Goal: Find specific page/section: Find specific page/section

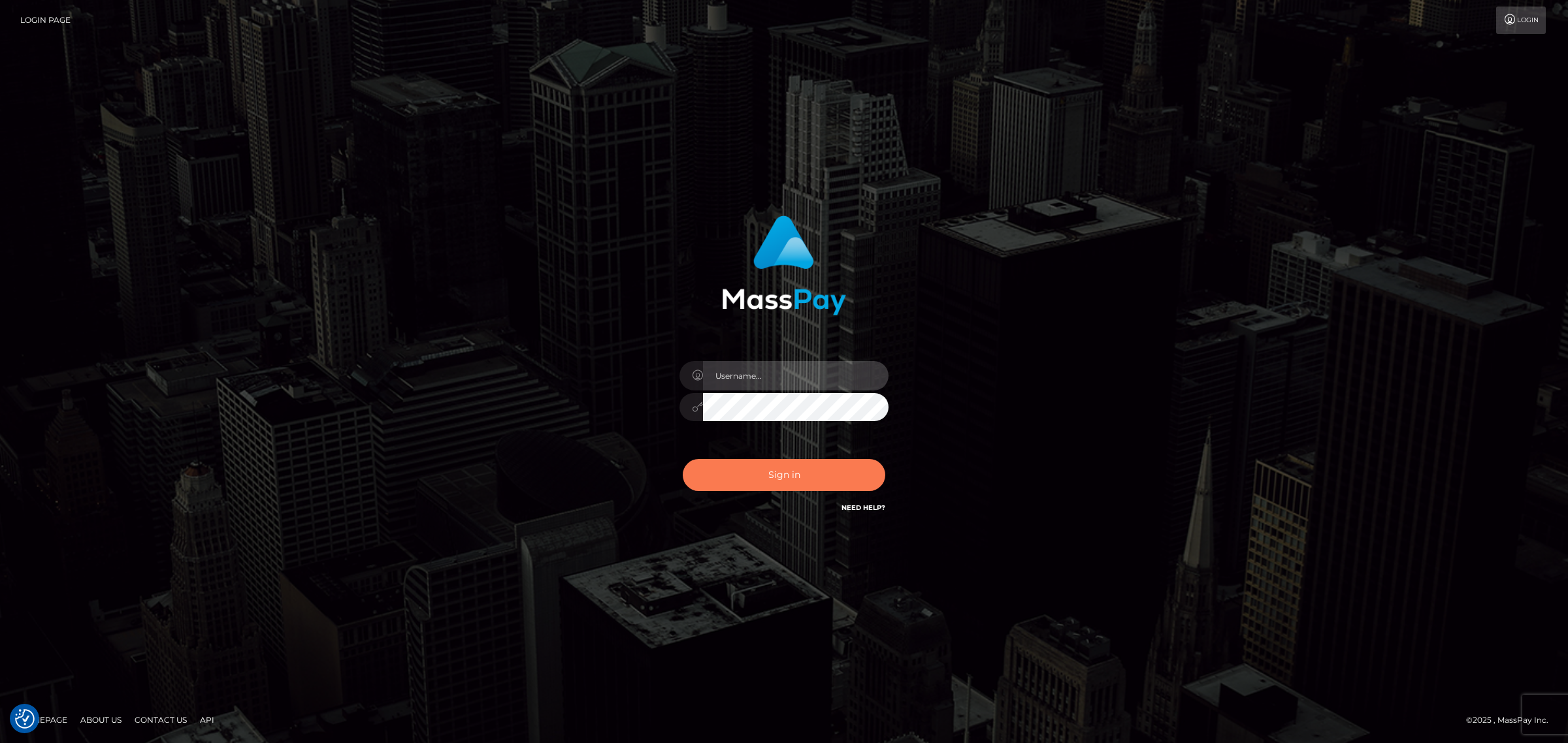
type input "Angelo.Xcite"
click at [804, 474] on button "Sign in" at bounding box center [784, 475] width 202 height 32
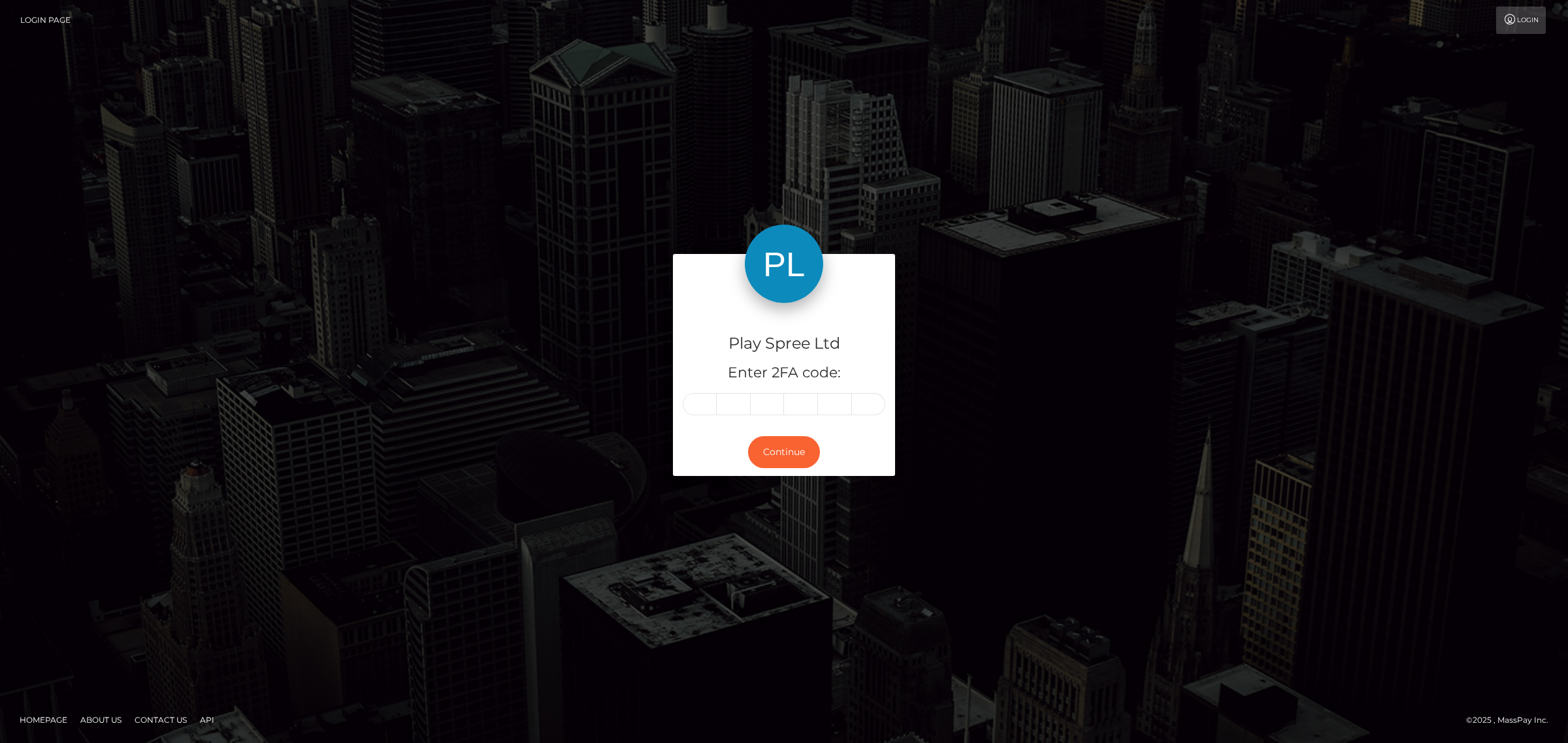
click at [701, 396] on input "text" at bounding box center [699, 404] width 34 height 22
click at [701, 408] on input "text" at bounding box center [699, 404] width 34 height 22
type input "3"
type input "9"
type input "2"
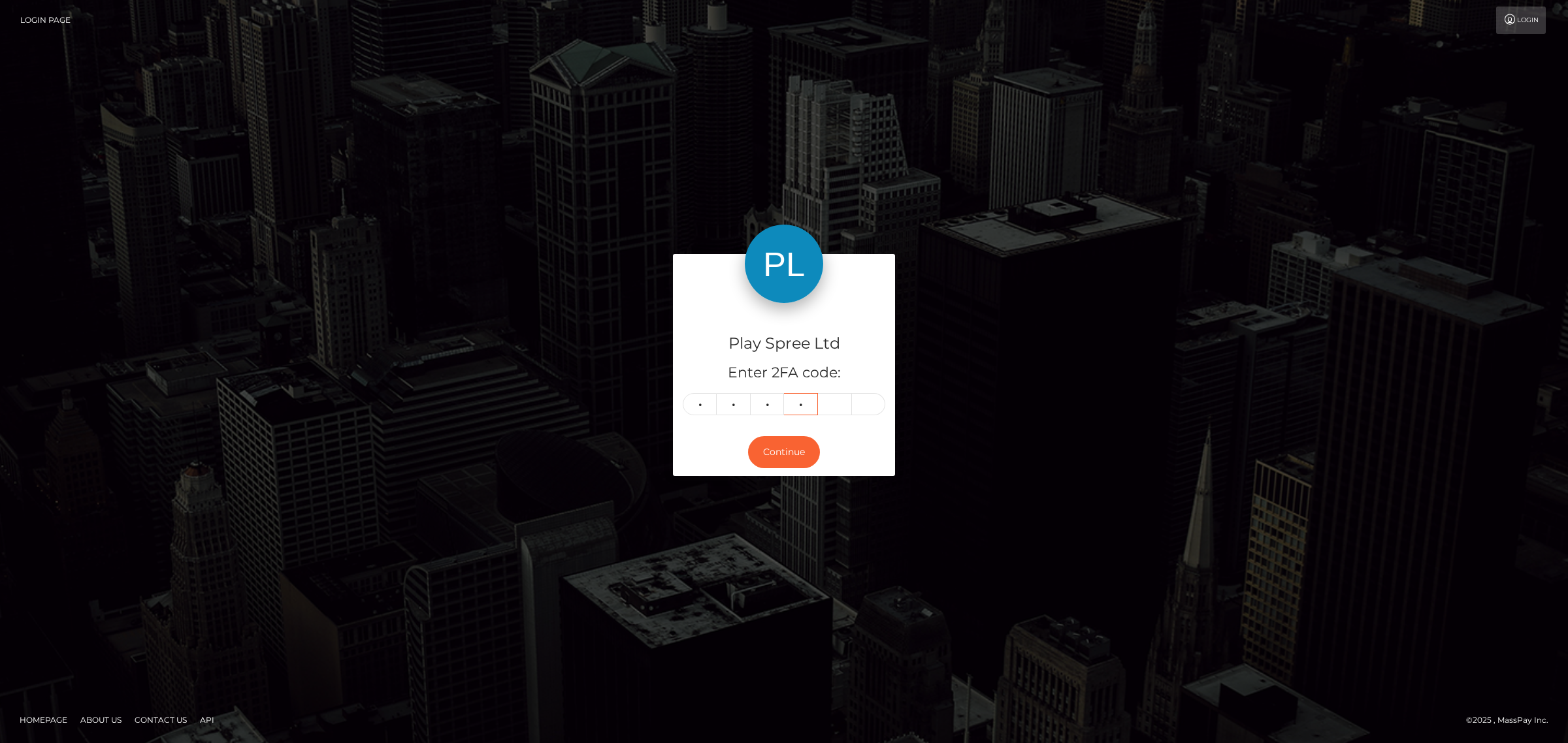
type input "4"
type input "6"
type input "1"
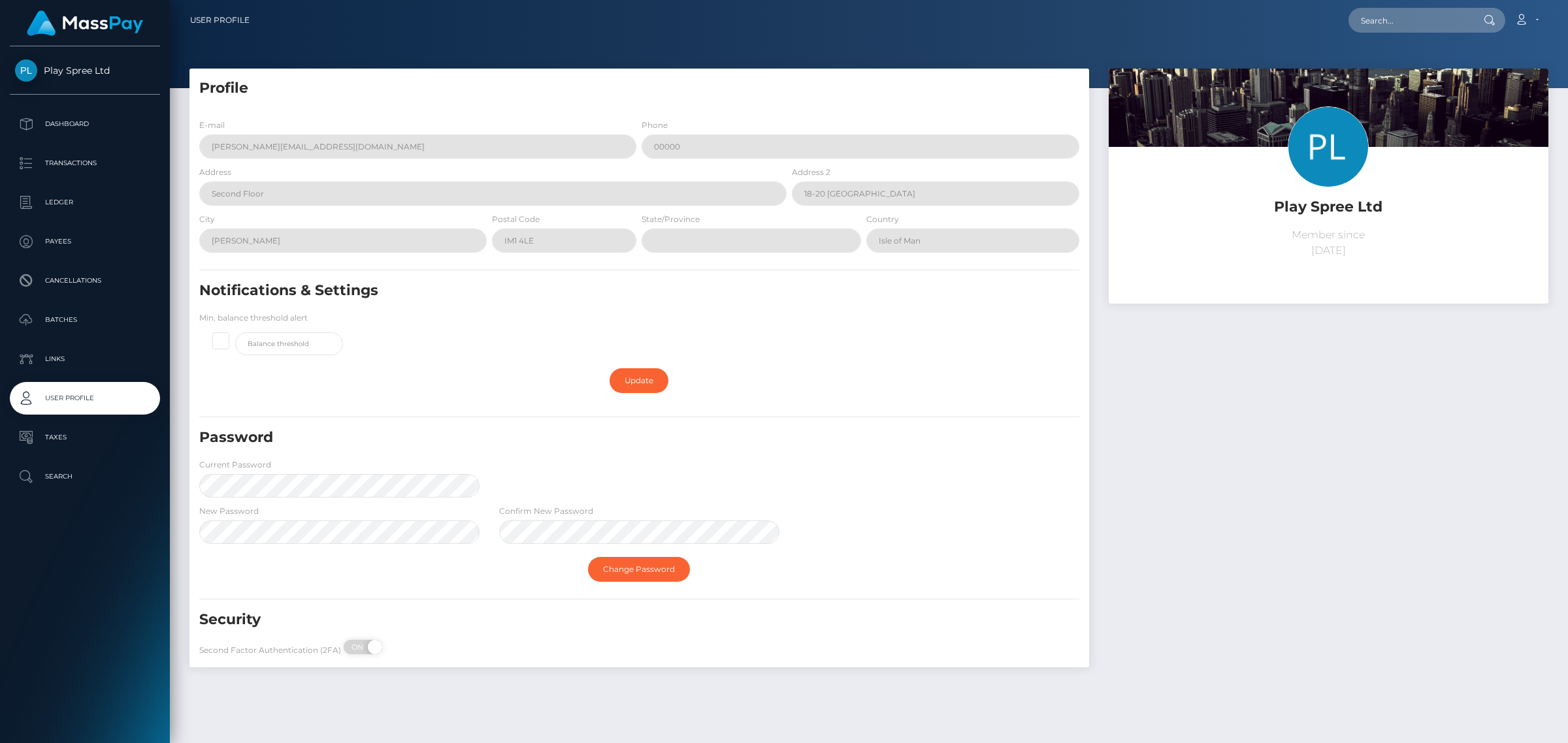
click at [1425, 474] on div "Play Spree Ltd Member since [DATE]" at bounding box center [1328, 374] width 459 height 612
click at [1415, 26] on input "text" at bounding box center [1409, 20] width 122 height 24
paste input "1574994"
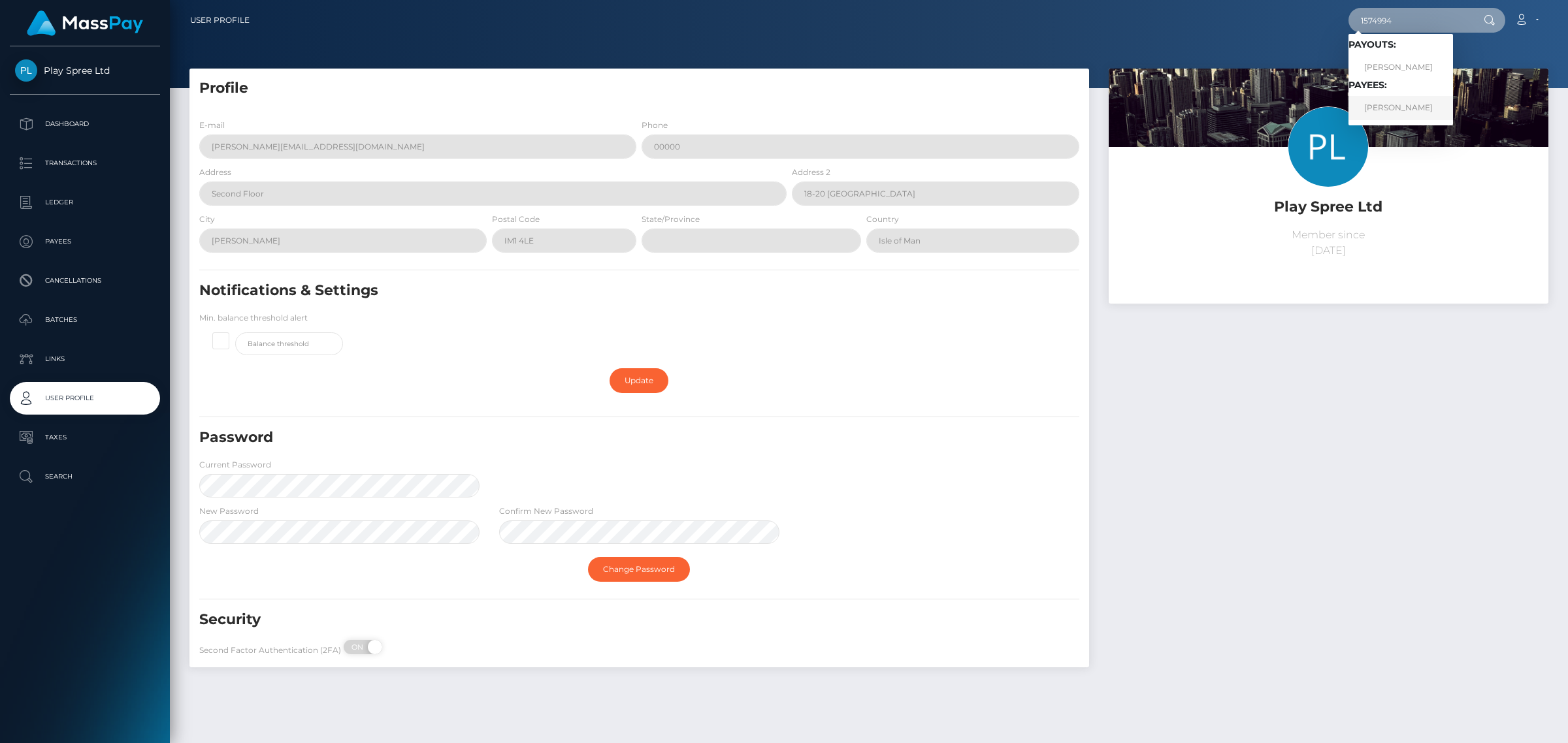
type input "1574994"
click at [1412, 118] on link "ROHAN ANQUAN BROWN" at bounding box center [1401, 108] width 104 height 24
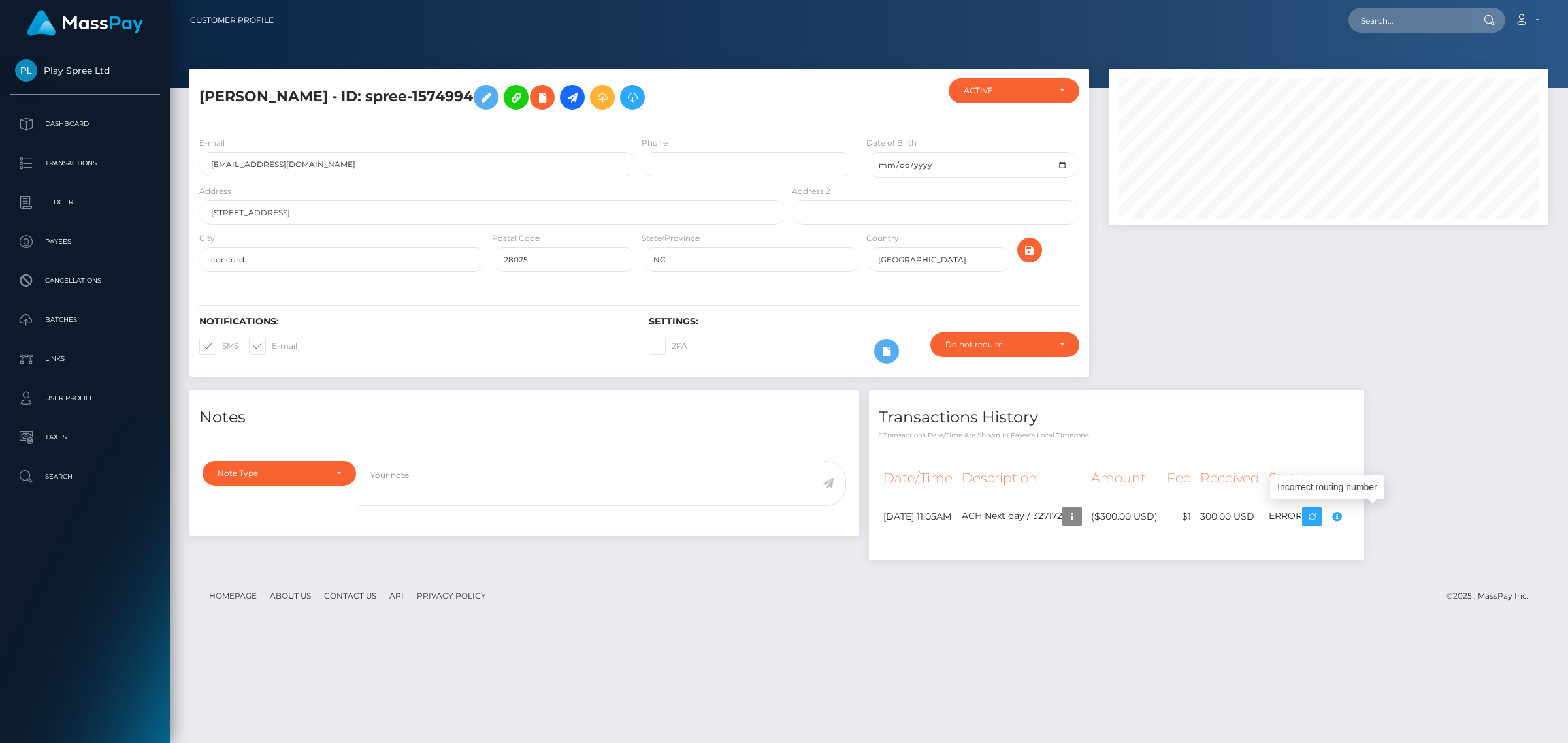
scroll to position [156, 439]
click at [1431, 18] on input "text" at bounding box center [1409, 20] width 122 height 24
paste input "1512281"
type input "1512281"
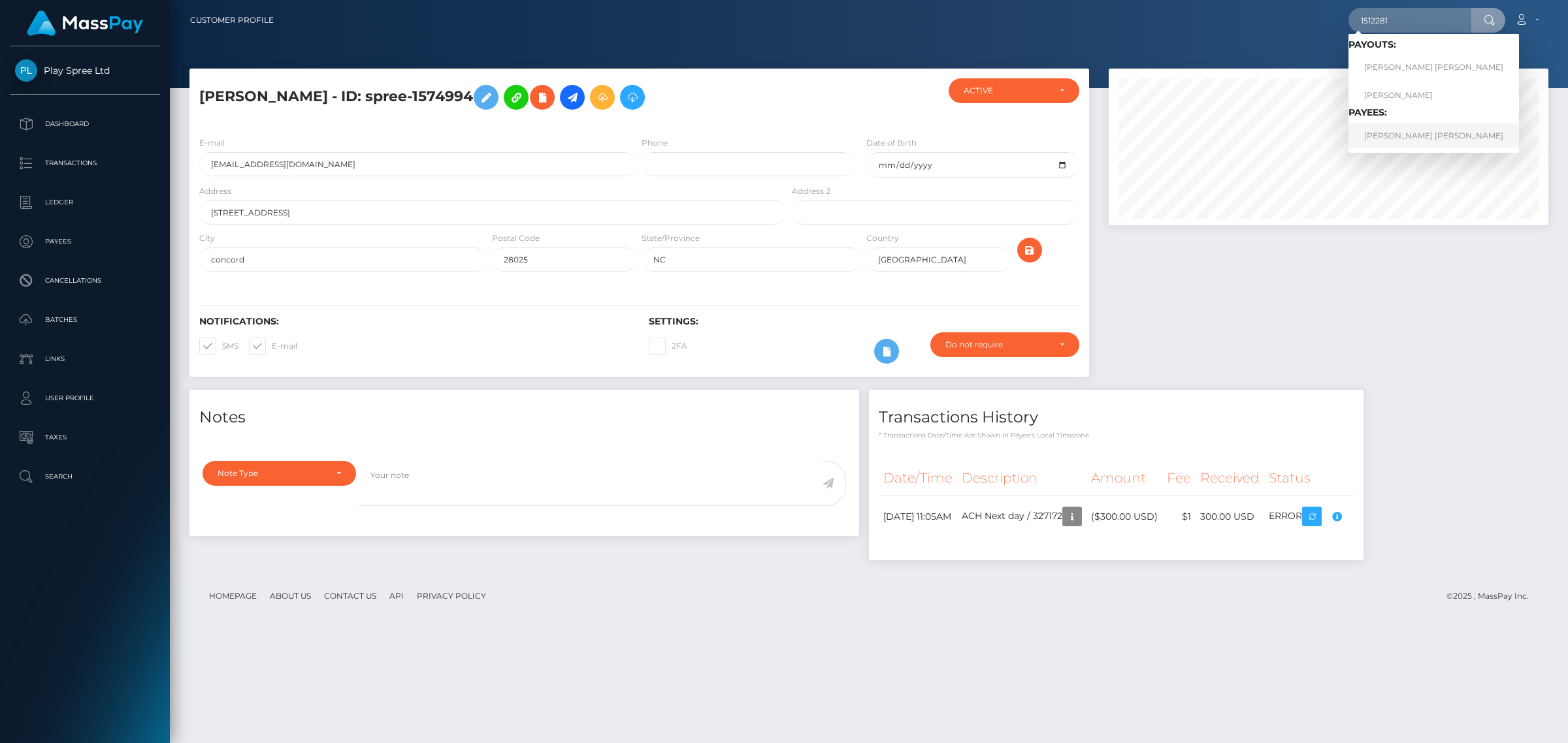
click at [1419, 133] on link "CORY ALLEN BRIAN MITCHELL" at bounding box center [1434, 135] width 171 height 24
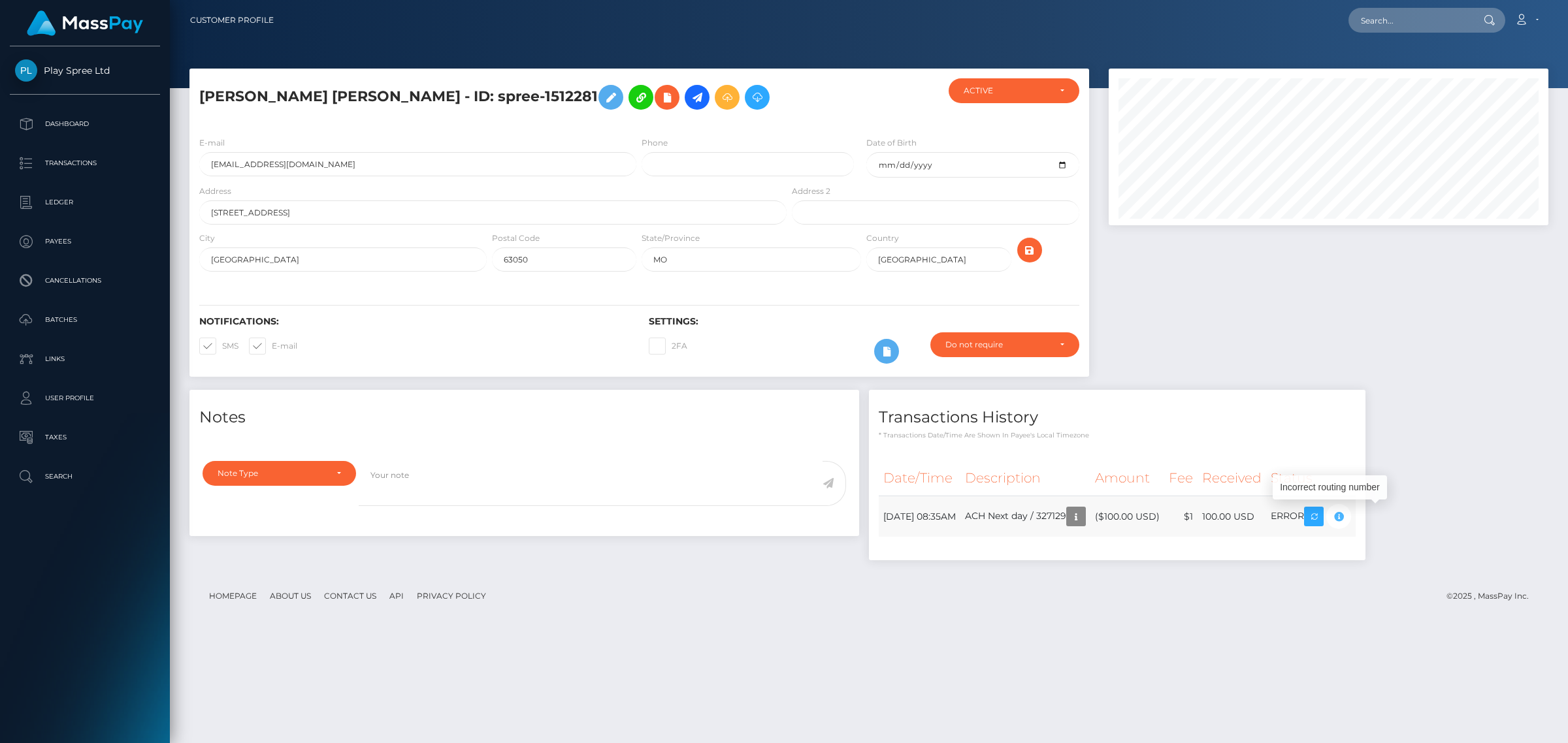
scroll to position [156, 439]
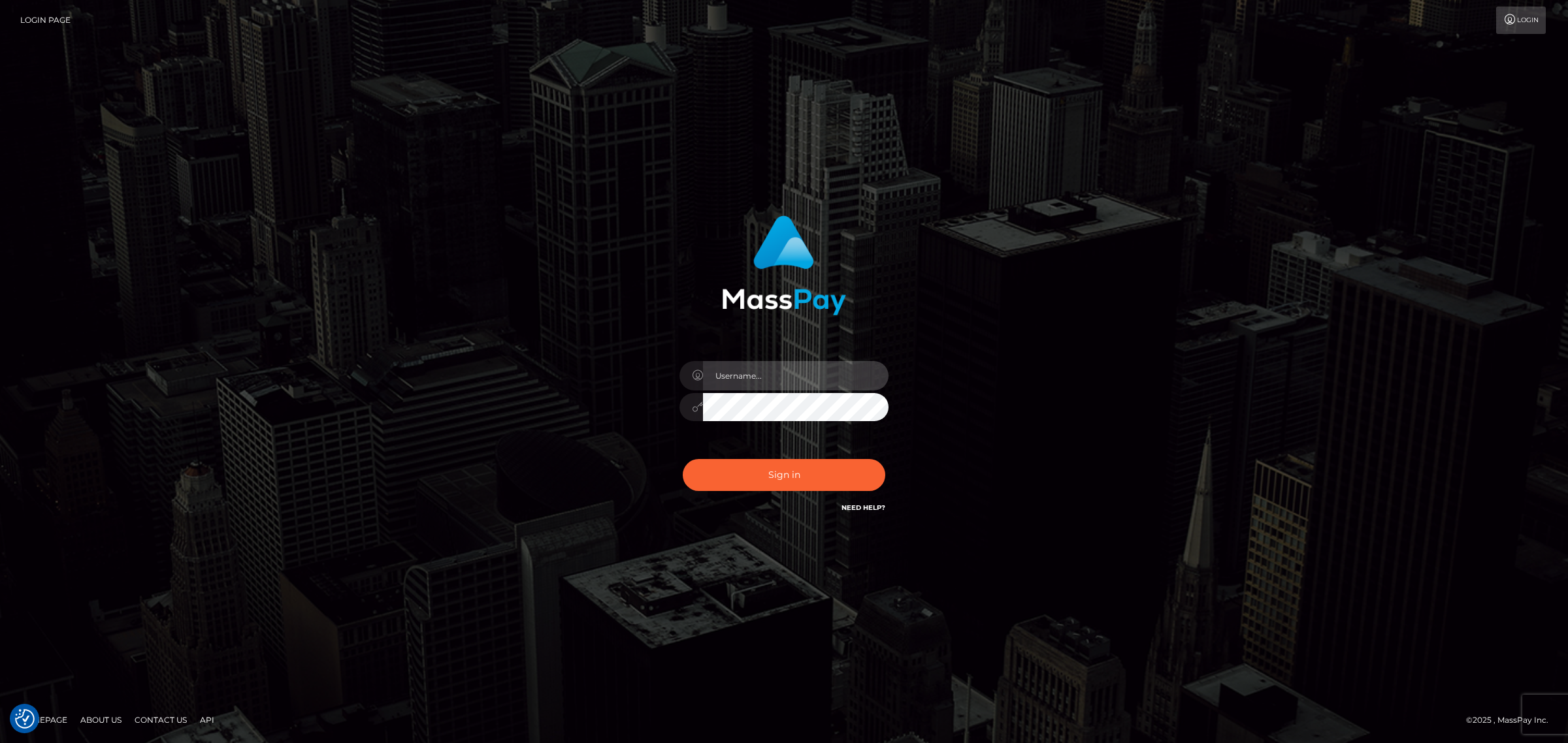
type input "Angelo.Xcite"
click at [792, 64] on div "[PERSON_NAME].Xcite" at bounding box center [784, 371] width 1568 height 743
type input "[PERSON_NAME].Xcite"
click at [784, 493] on div "Sign in Need Help?" at bounding box center [784, 481] width 228 height 58
click at [762, 491] on div "Sign in Need Help?" at bounding box center [784, 481] width 228 height 58
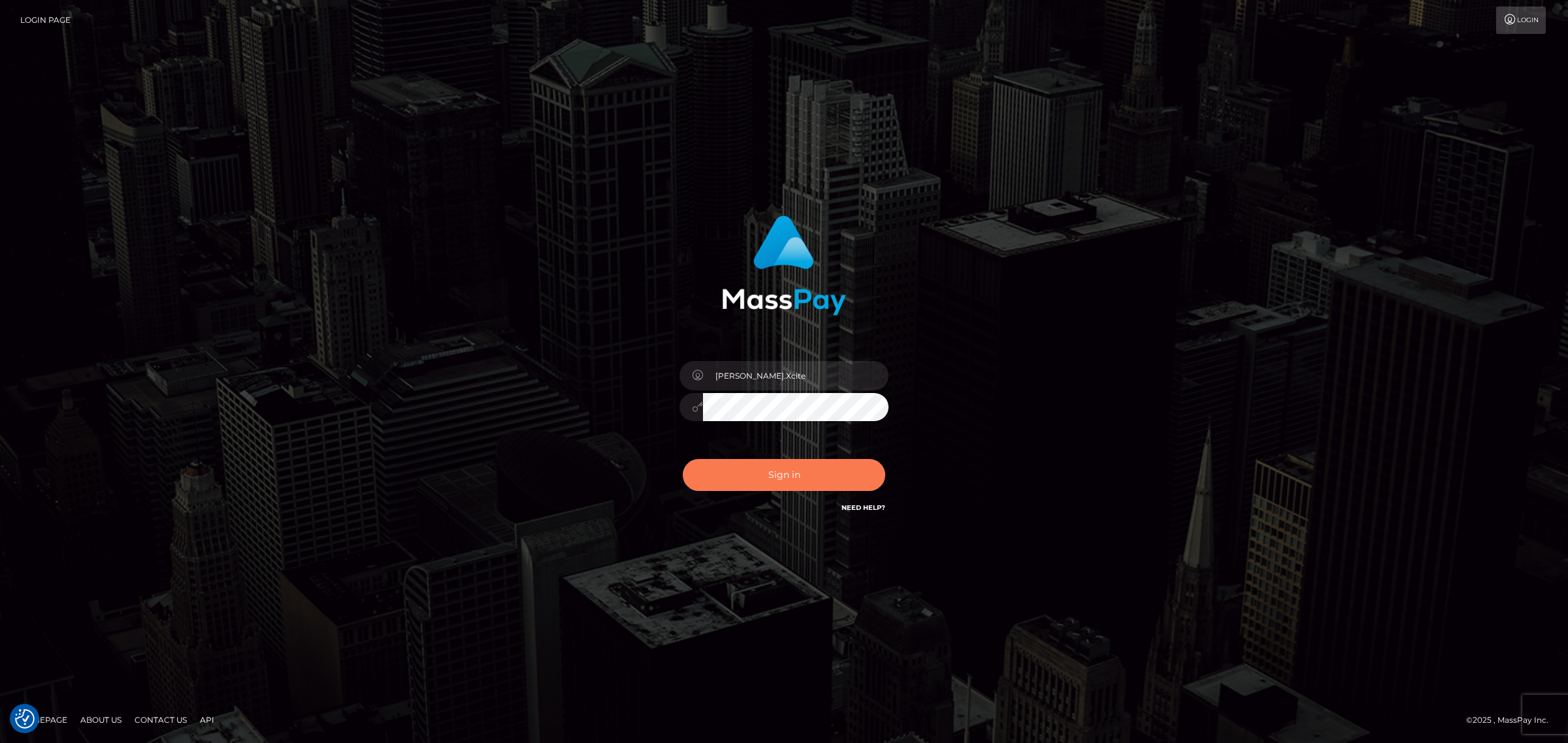
click at [815, 472] on button "Sign in" at bounding box center [784, 475] width 202 height 32
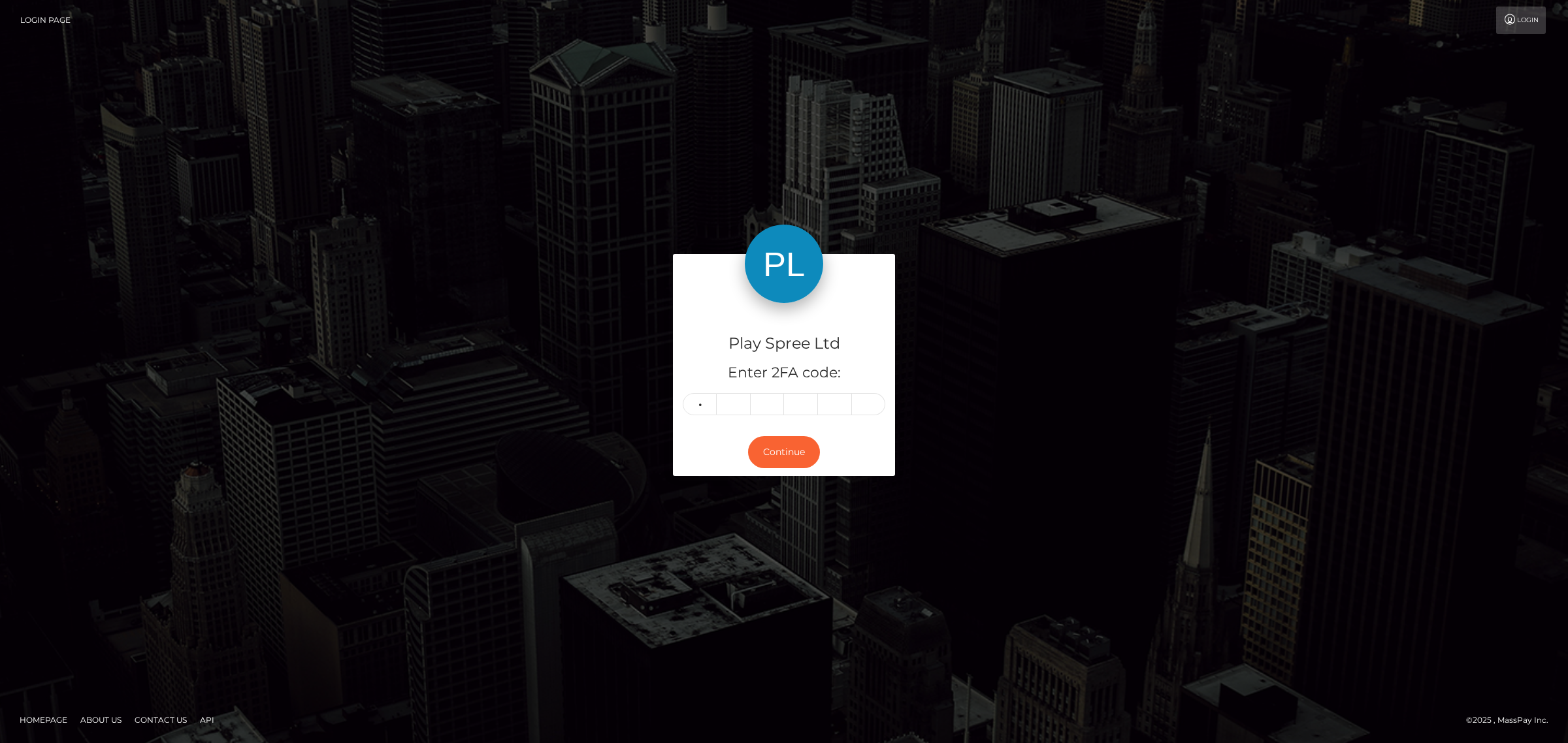
type input "4"
type input "7"
type input "0"
type input "1"
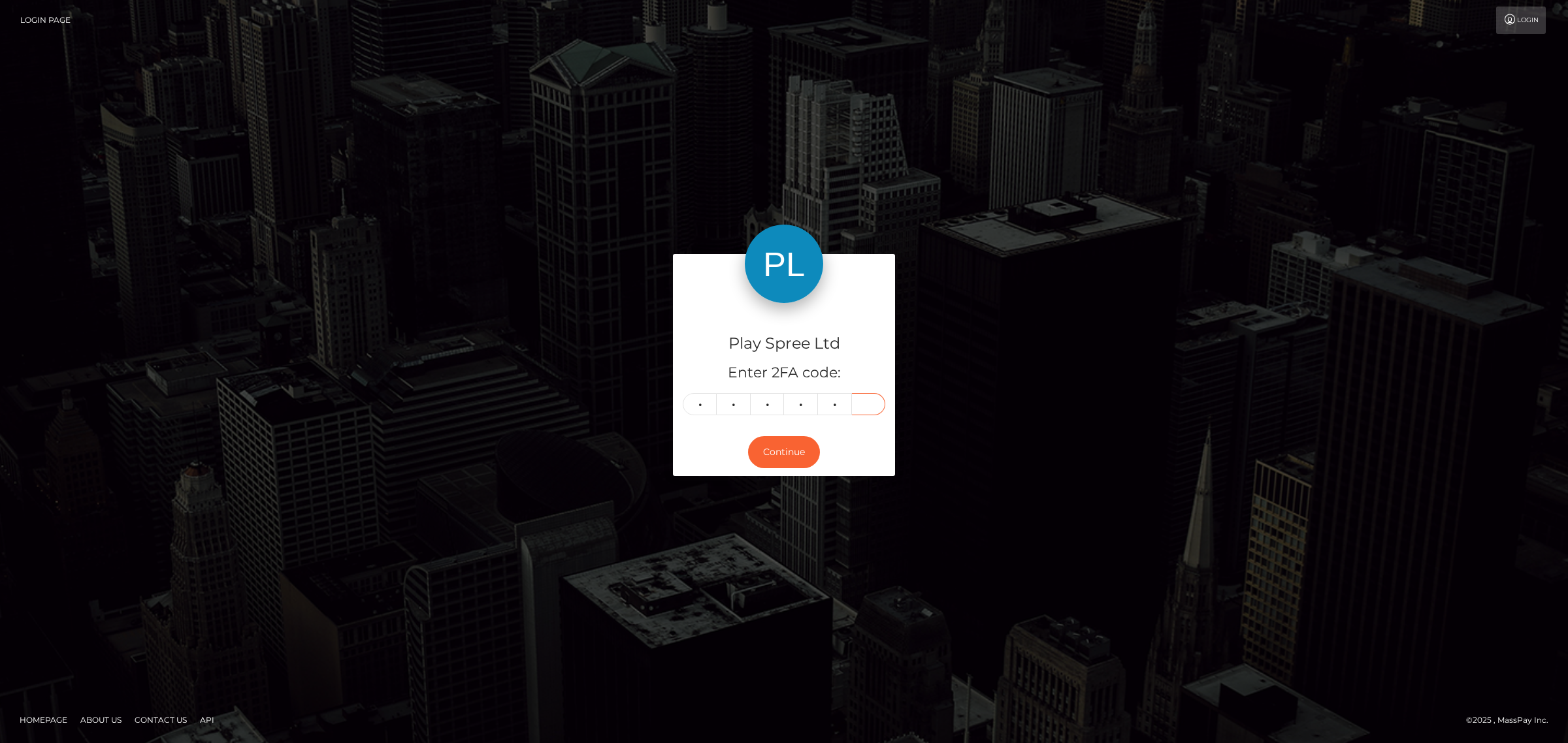
type input "9"
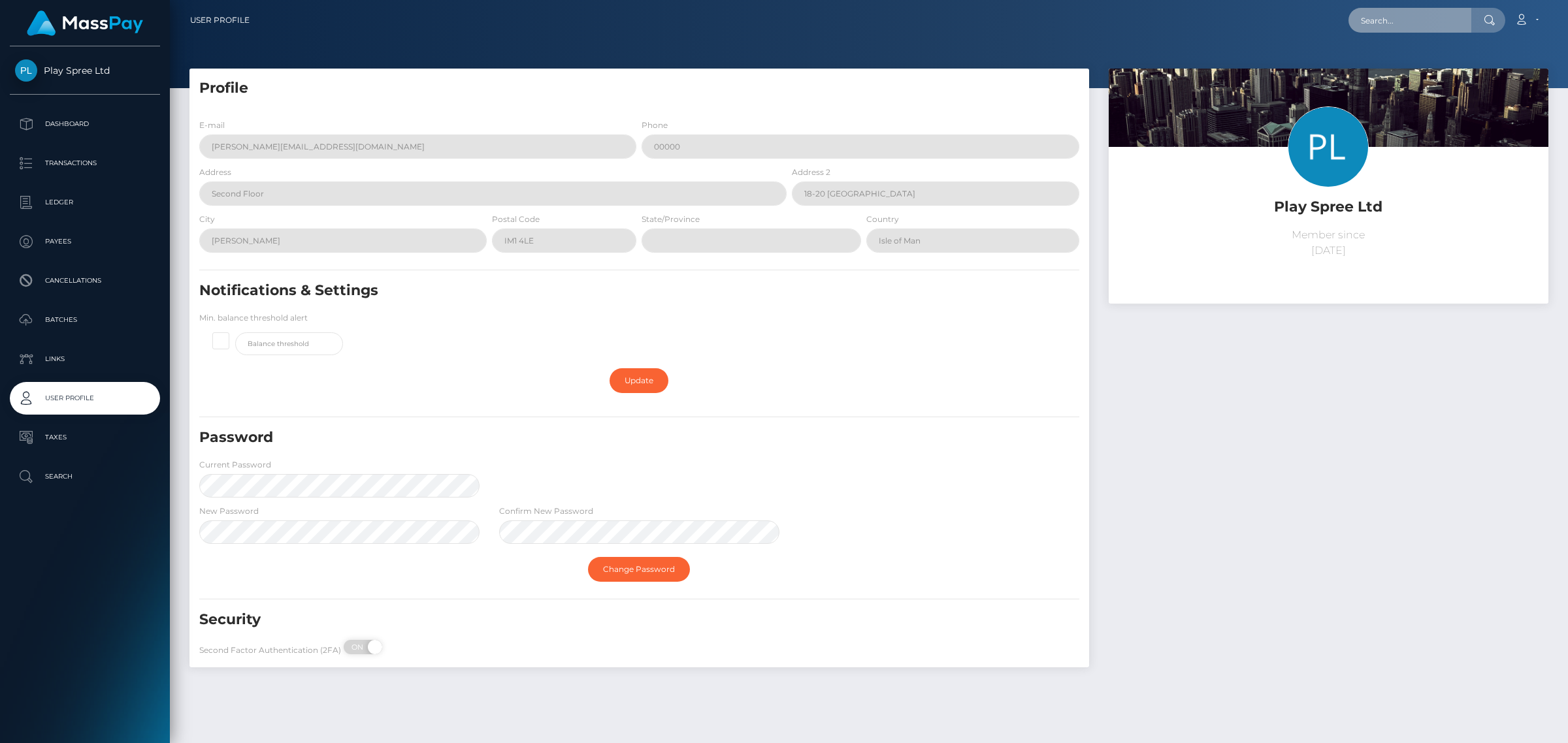
click at [1404, 21] on input "text" at bounding box center [1409, 20] width 122 height 24
paste input "322209"
type input "322209"
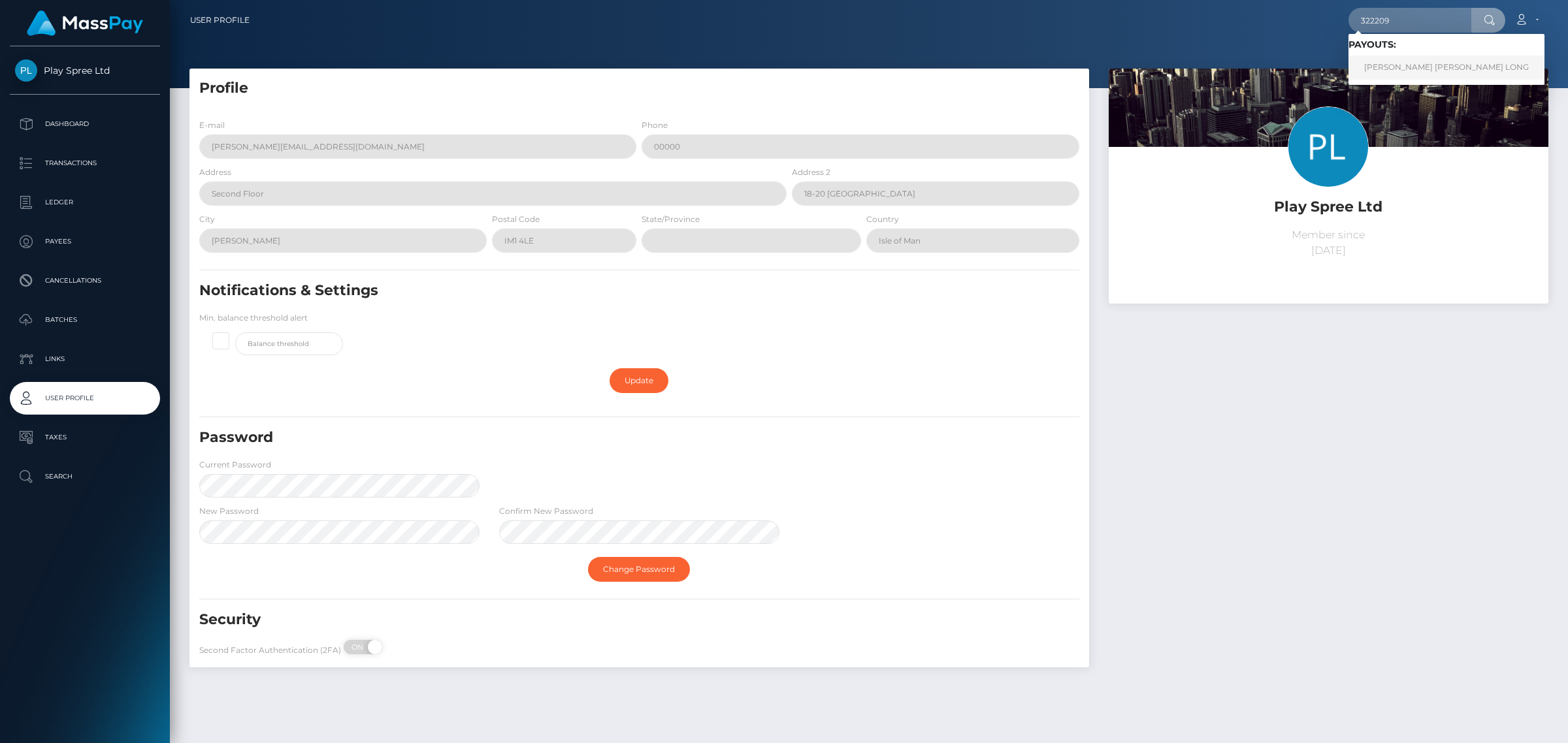
click at [1419, 61] on link "[PERSON_NAME] [PERSON_NAME] LONG" at bounding box center [1446, 67] width 196 height 24
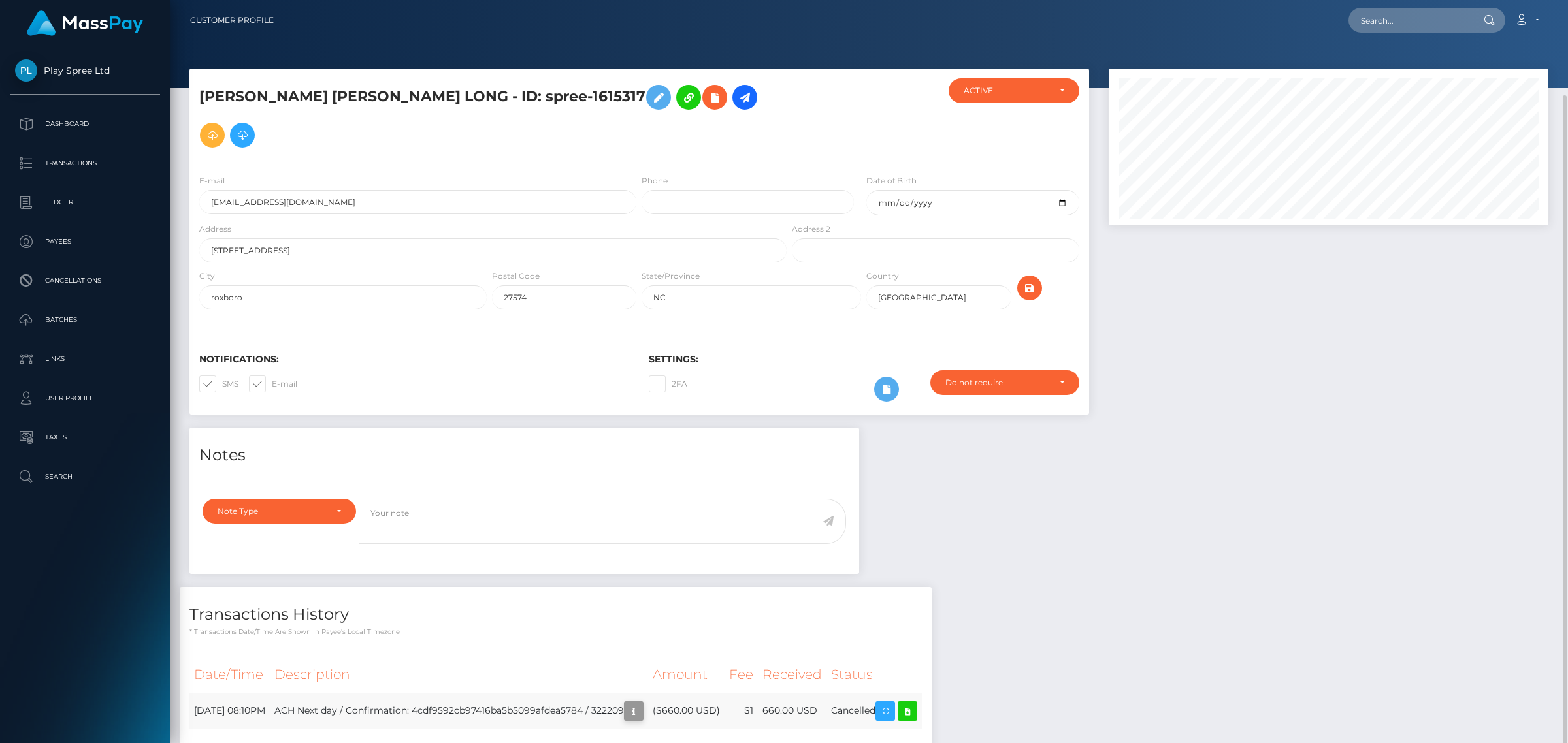
scroll to position [652885, 652881]
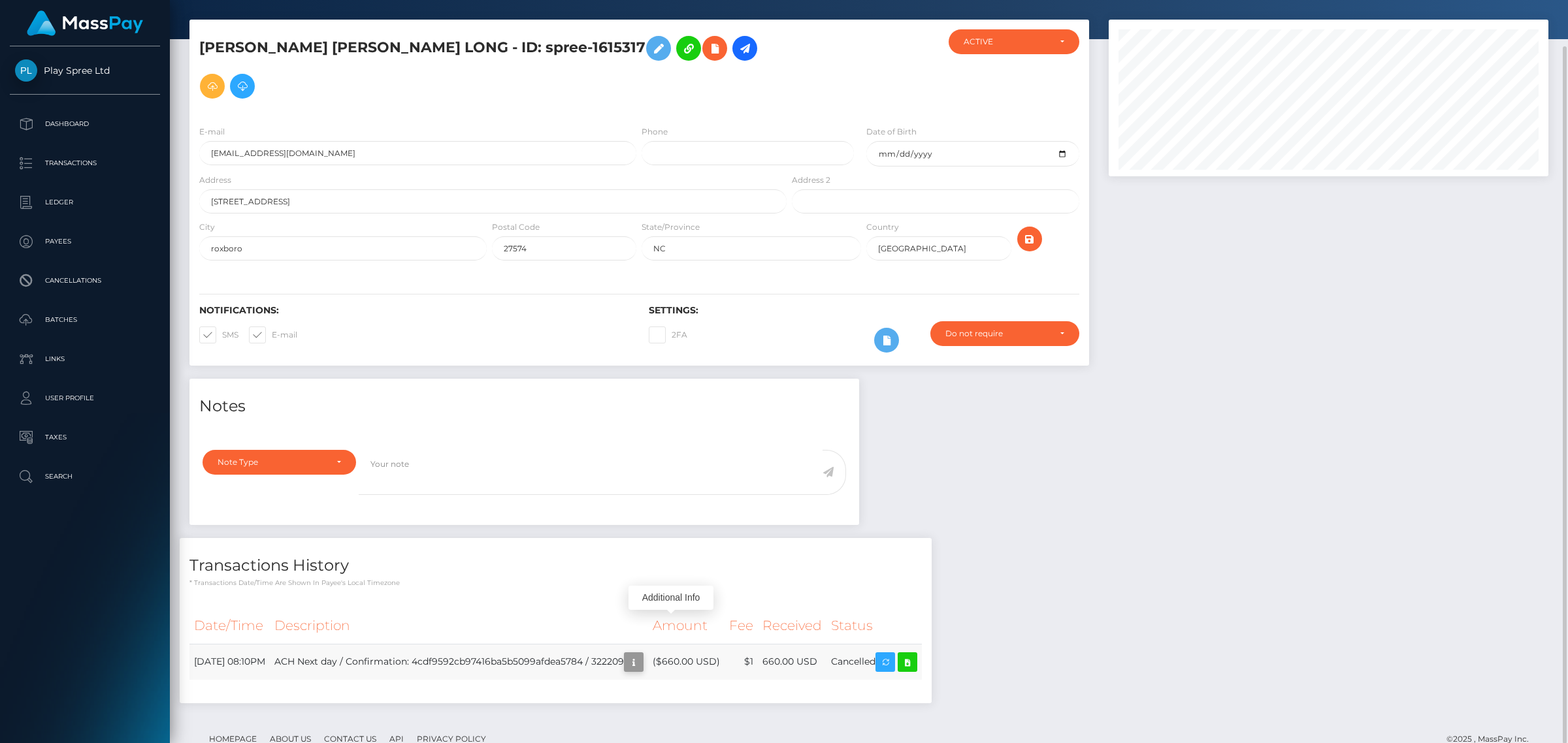
click at [641, 655] on icon "button" at bounding box center [634, 662] width 16 height 17
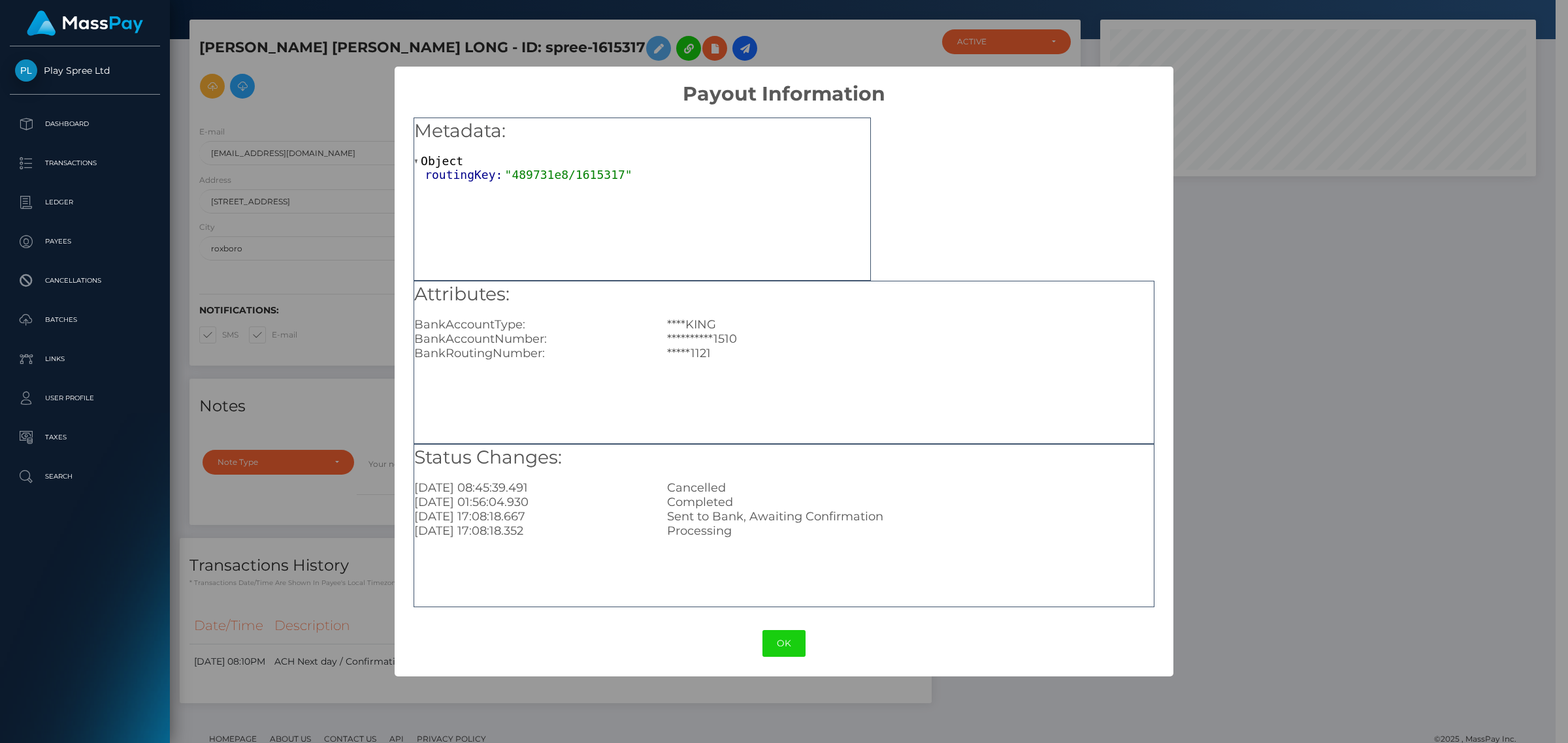
scroll to position [156, 435]
click at [1361, 498] on div "**********" at bounding box center [784, 371] width 1568 height 743
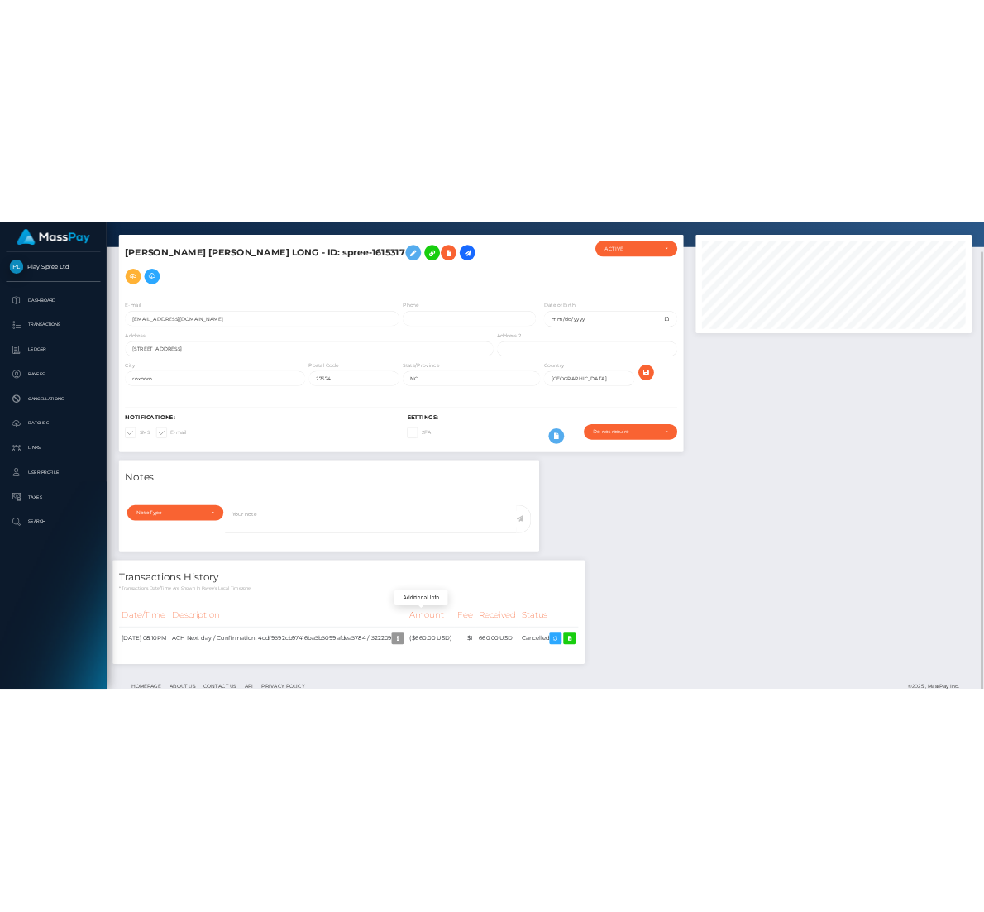
scroll to position [198, 556]
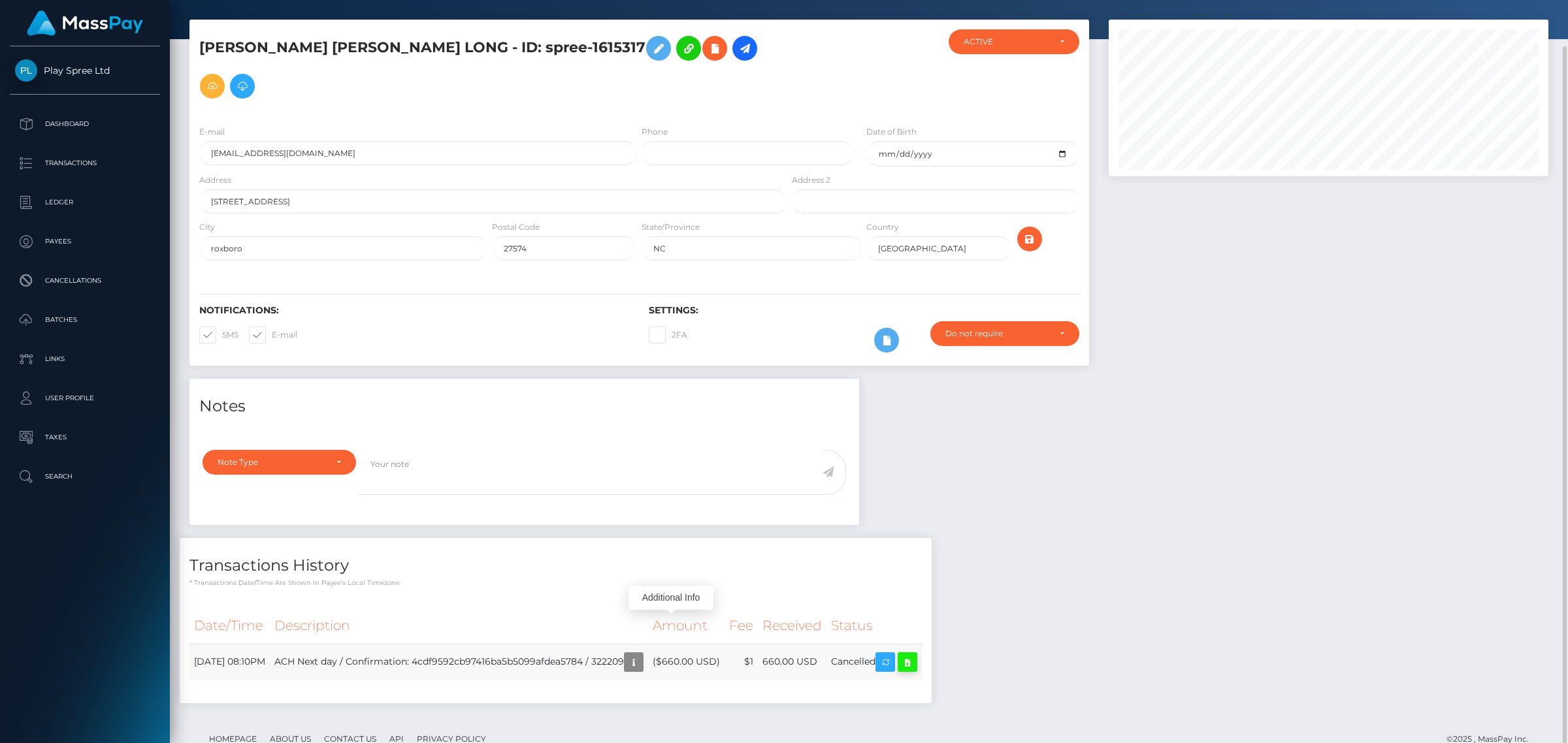
click at [916, 655] on icon at bounding box center [908, 662] width 16 height 17
click at [266, 644] on td "[DATE] 08:10PM" at bounding box center [230, 661] width 81 height 36
click at [259, 644] on td "[DATE] 08:10PM" at bounding box center [230, 661] width 81 height 36
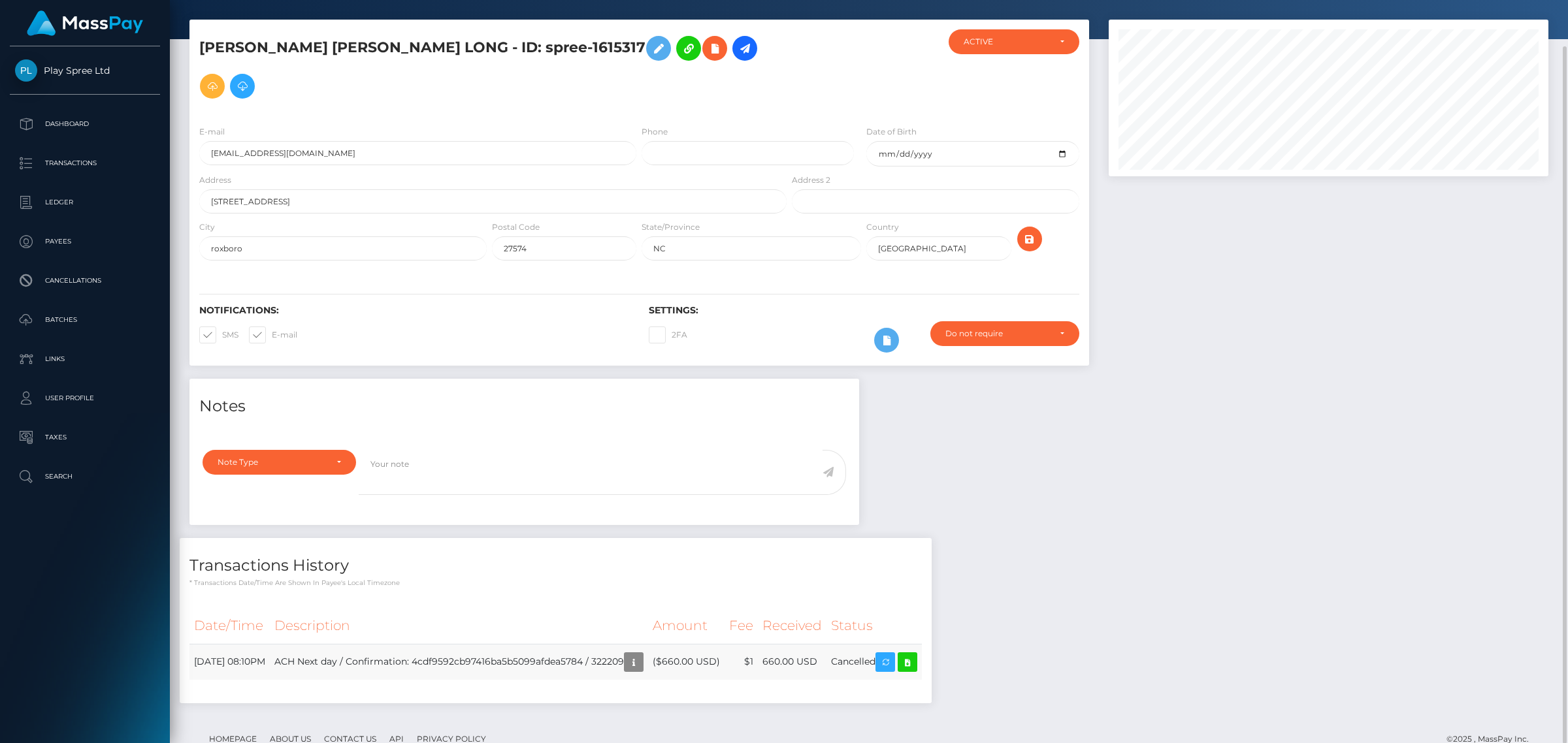
click at [259, 644] on td "[DATE] 08:10PM" at bounding box center [230, 661] width 81 height 36
copy tr "[DATE] 08:10PM"
drag, startPoint x: 504, startPoint y: 44, endPoint x: 410, endPoint y: 55, distance: 94.6
click at [410, 55] on h5 "[PERSON_NAME] [PERSON_NAME] LONG - ID: spree-1615317" at bounding box center [489, 67] width 580 height 76
copy h5 "spree-1615317"
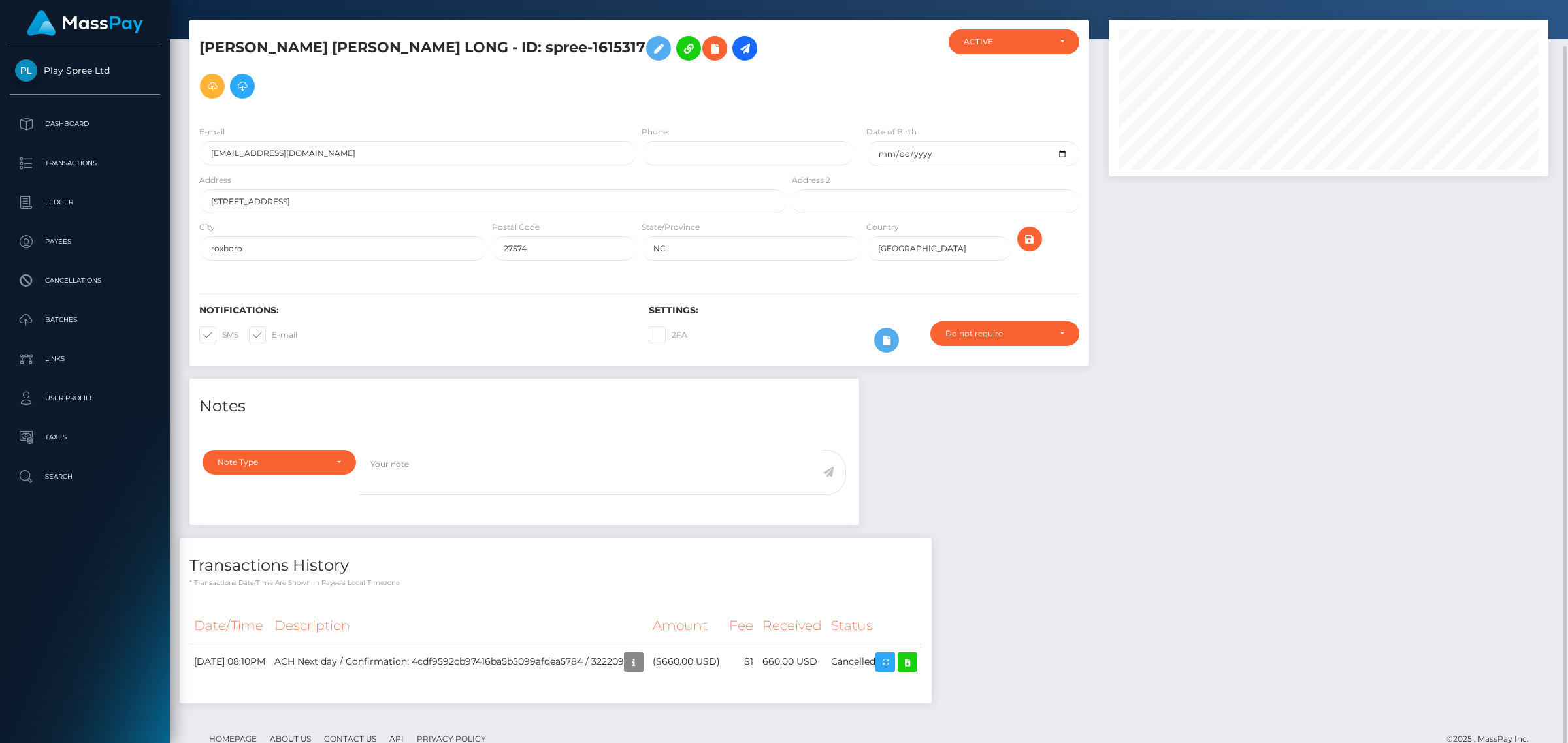
drag, startPoint x: 1380, startPoint y: 365, endPoint x: 1369, endPoint y: 357, distance: 13.6
click at [1377, 379] on div "Notes Note Type Compliance Clear Compliance General Note Type" at bounding box center [868, 548] width 1378 height 338
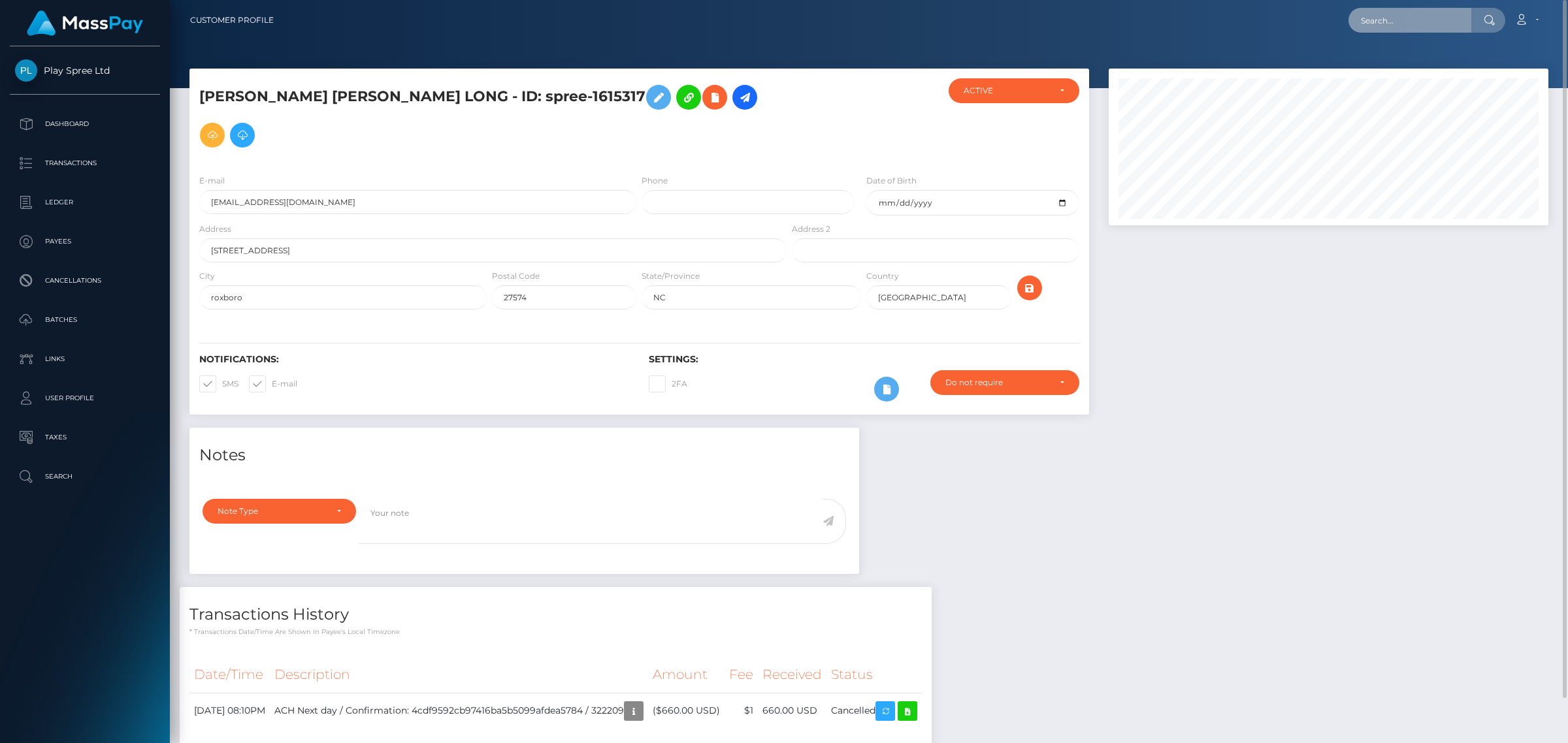
click at [1418, 20] on input "text" at bounding box center [1409, 20] width 122 height 24
paste input "296752b"
type input "296752b"
click at [1425, 80] on div "Loading... Loading... Payouts: [PERSON_NAME]" at bounding box center [1401, 59] width 104 height 51
click at [1415, 15] on input "296752b" at bounding box center [1409, 20] width 122 height 24
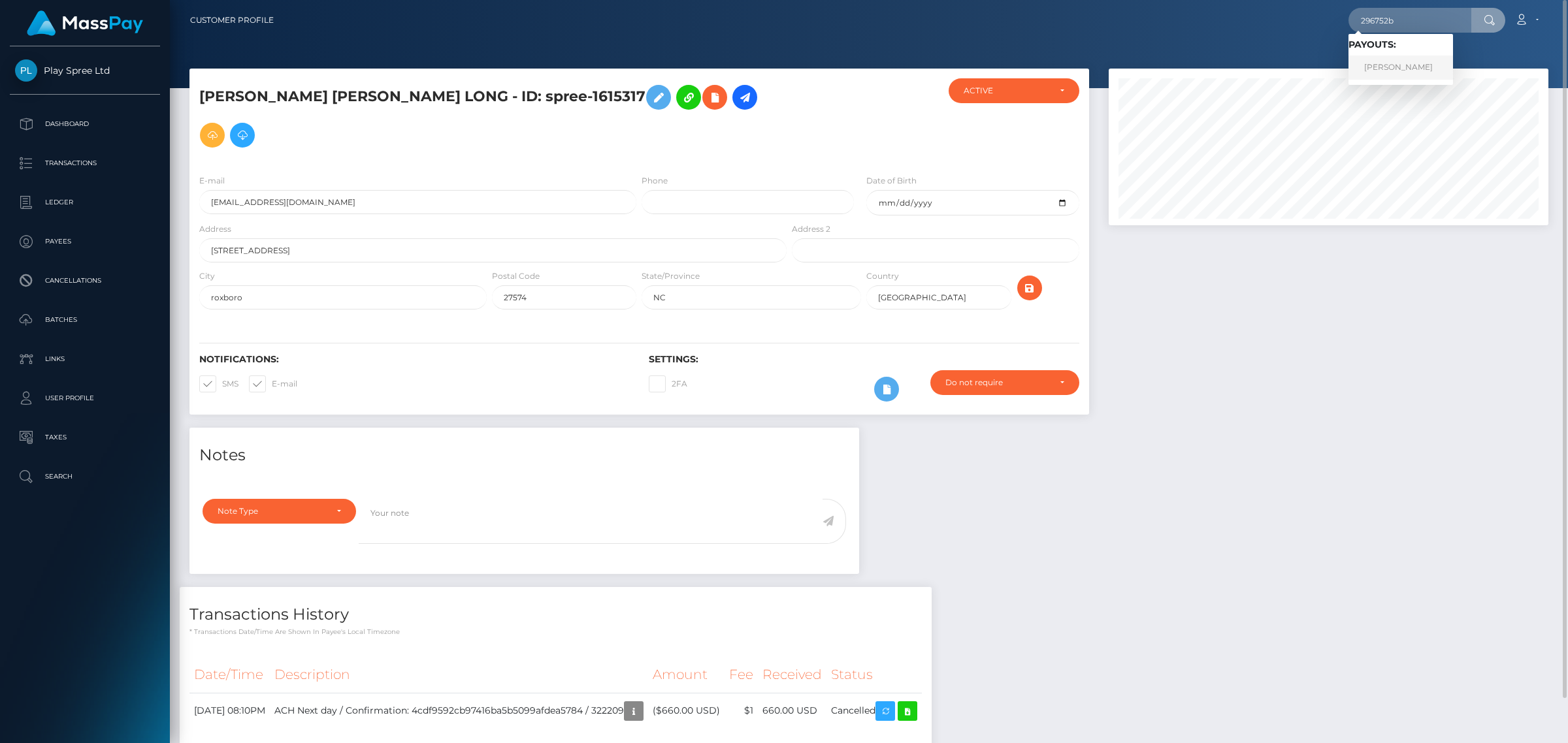
click at [1442, 73] on link "[PERSON_NAME]" at bounding box center [1401, 67] width 104 height 24
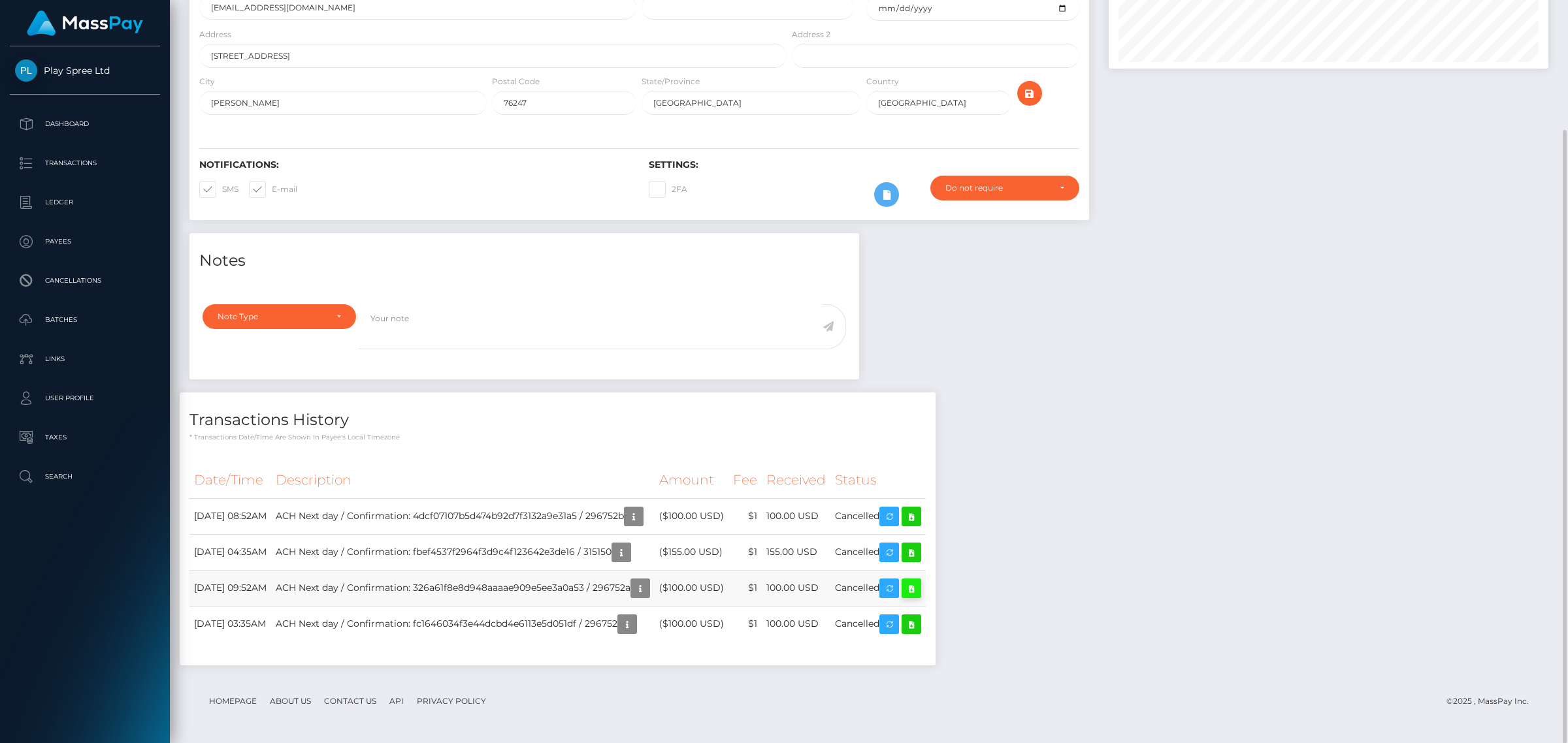
scroll to position [156, 439]
click at [919, 584] on icon at bounding box center [912, 588] width 16 height 17
click at [919, 515] on icon at bounding box center [912, 516] width 16 height 17
click at [1447, 171] on div at bounding box center [1328, 72] width 459 height 321
click at [919, 553] on icon at bounding box center [912, 553] width 16 height 17
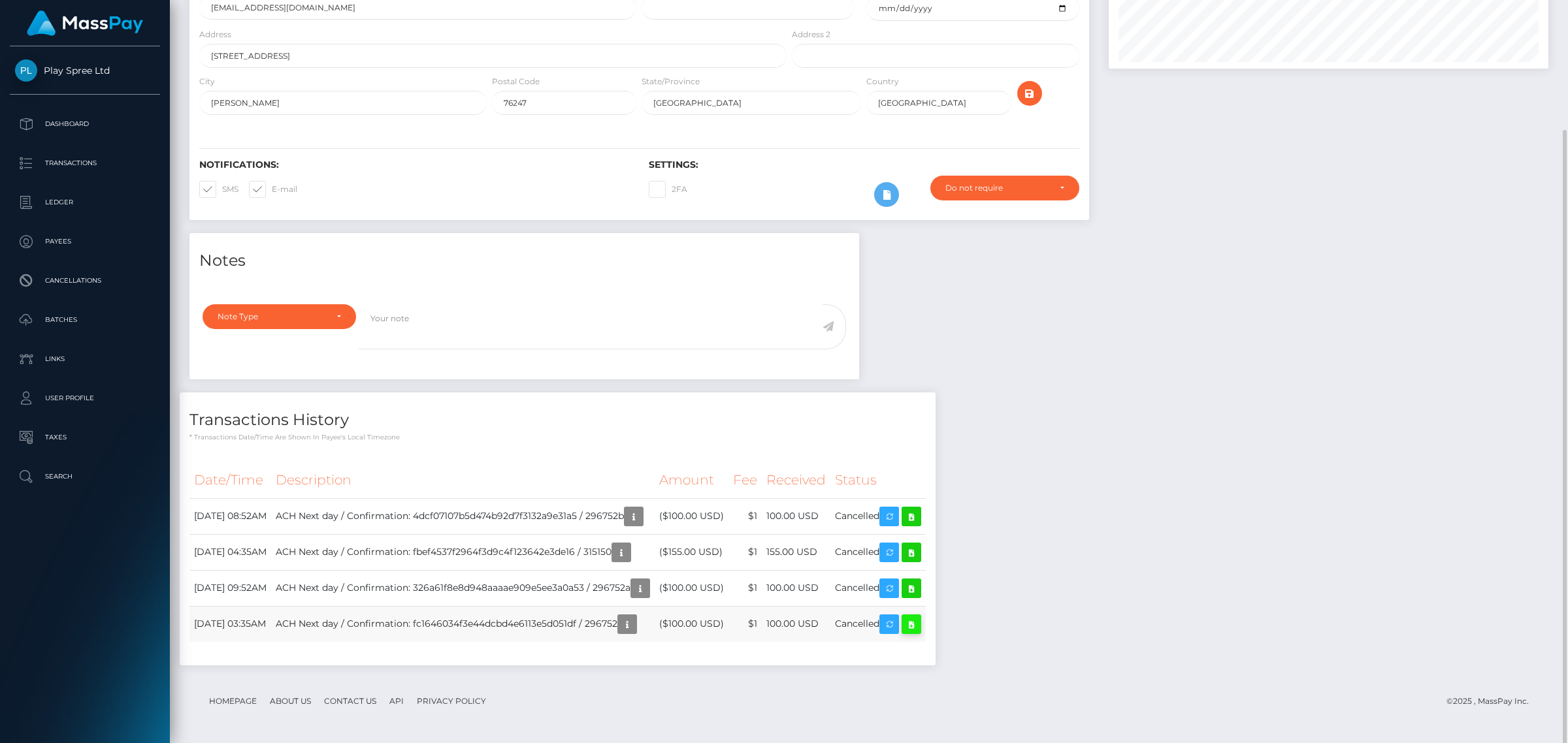
click at [919, 629] on icon at bounding box center [912, 625] width 16 height 17
click at [1350, 625] on div "Notes Note Type Compliance Clear Compliance General Note Type" at bounding box center [868, 456] width 1378 height 445
drag, startPoint x: 1272, startPoint y: 459, endPoint x: 1288, endPoint y: 441, distance: 24.1
click at [1276, 455] on div "Notes Note Type Compliance Clear Compliance General Note Type" at bounding box center [868, 456] width 1378 height 445
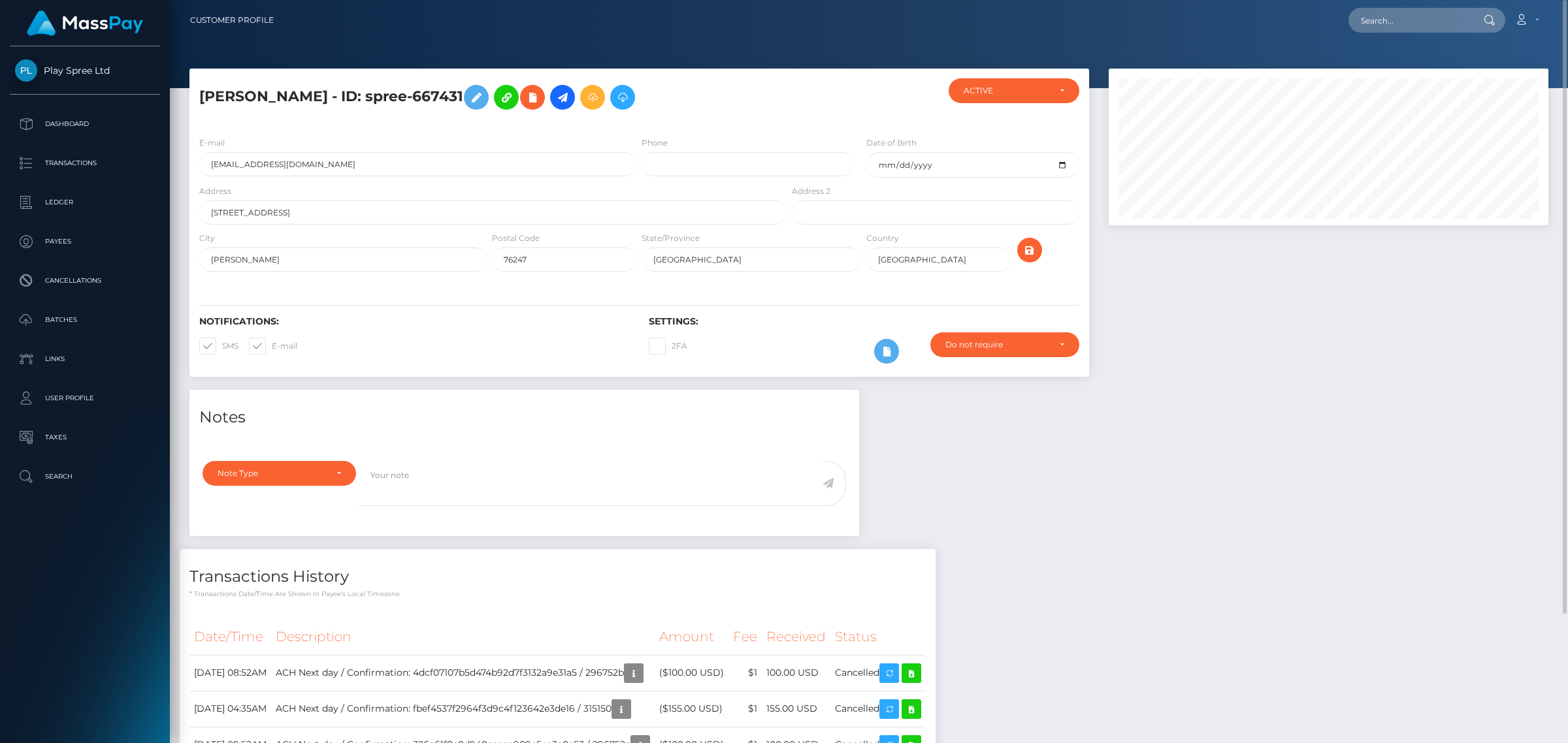
drag, startPoint x: 552, startPoint y: 99, endPoint x: 504, endPoint y: 98, distance: 48.0
click at [504, 98] on h5 "KELLY DECHENNE MARTINEZ - ID: spree-667431" at bounding box center [489, 97] width 580 height 38
copy h5 "667431"
click at [1247, 446] on div "Notes Note Type Compliance Clear Compliance General Note Type" at bounding box center [868, 613] width 1378 height 445
drag, startPoint x: 1301, startPoint y: 524, endPoint x: 893, endPoint y: 70, distance: 610.4
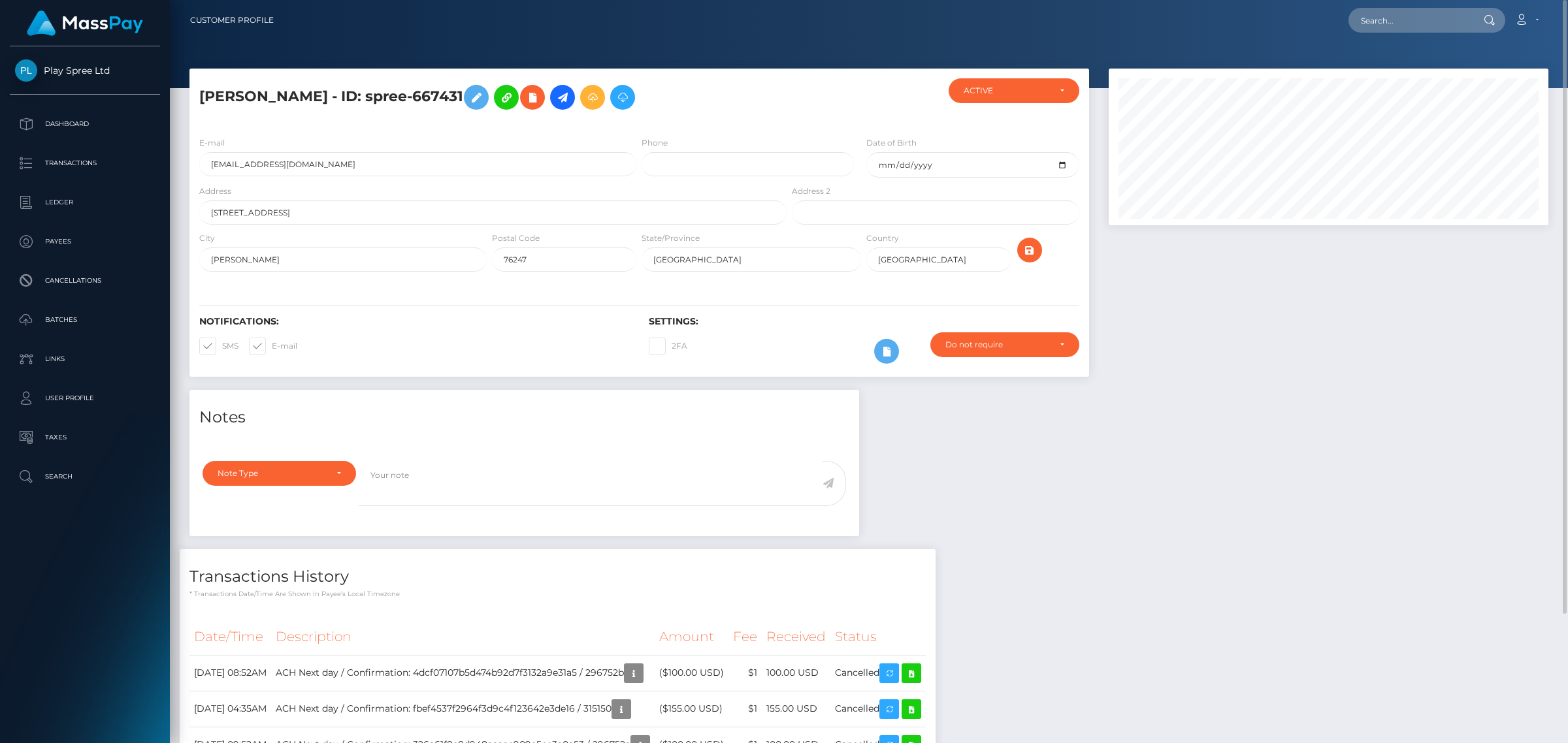
click at [1294, 520] on div "Notes Note Type Compliance Clear Compliance General Note Type" at bounding box center [868, 613] width 1378 height 445
click at [504, 96] on h5 "KELLY DECHENNE MARTINEZ - ID: spree-667431" at bounding box center [489, 97] width 580 height 38
click at [465, 96] on h5 "KELLY DECHENNE MARTINEZ - ID: spree-667431" at bounding box center [489, 97] width 580 height 38
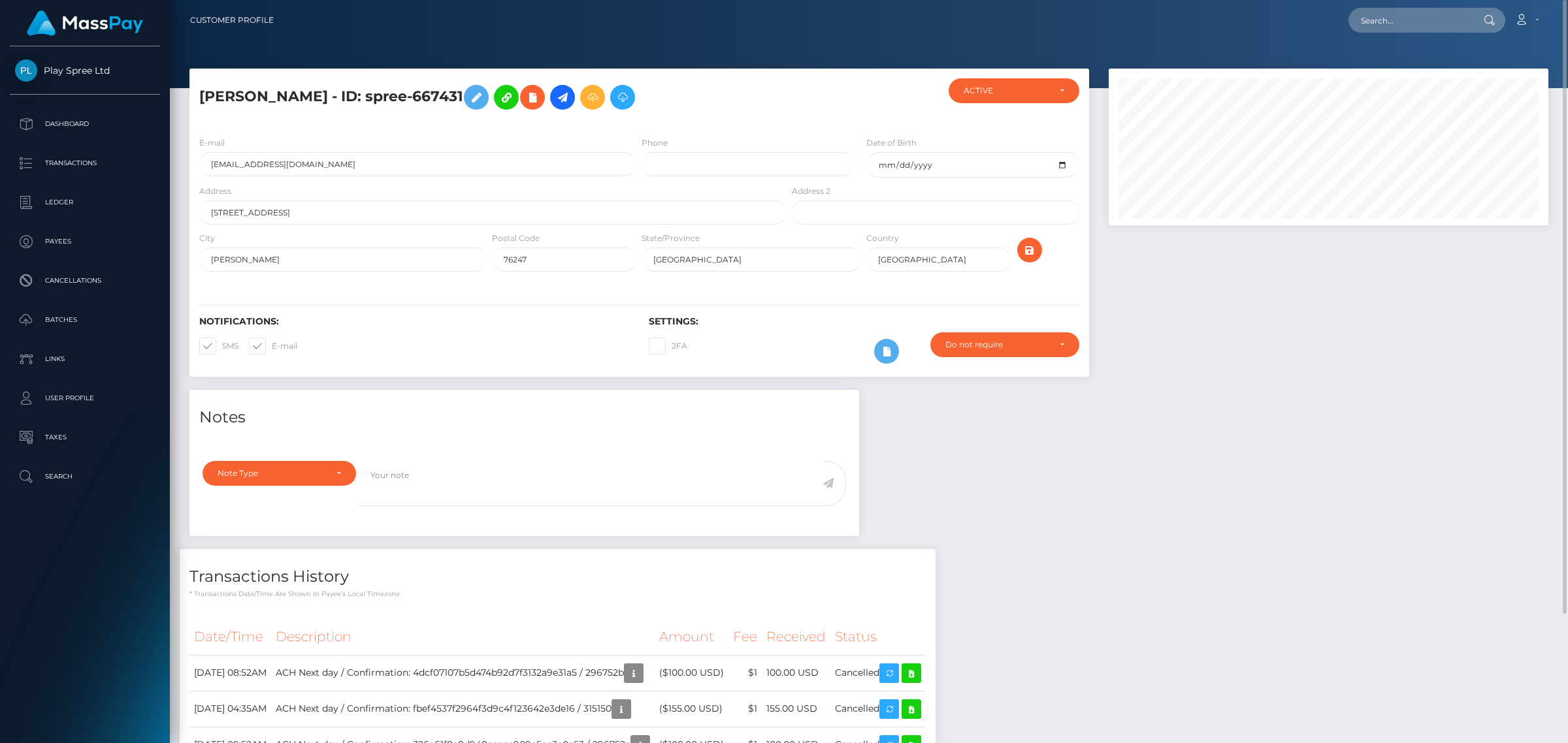
drag, startPoint x: 457, startPoint y: 96, endPoint x: 555, endPoint y: 100, distance: 98.1
click at [555, 100] on h5 "KELLY DECHENNE MARTINEZ - ID: spree-667431" at bounding box center [489, 97] width 580 height 38
copy h5 "spree-667431"
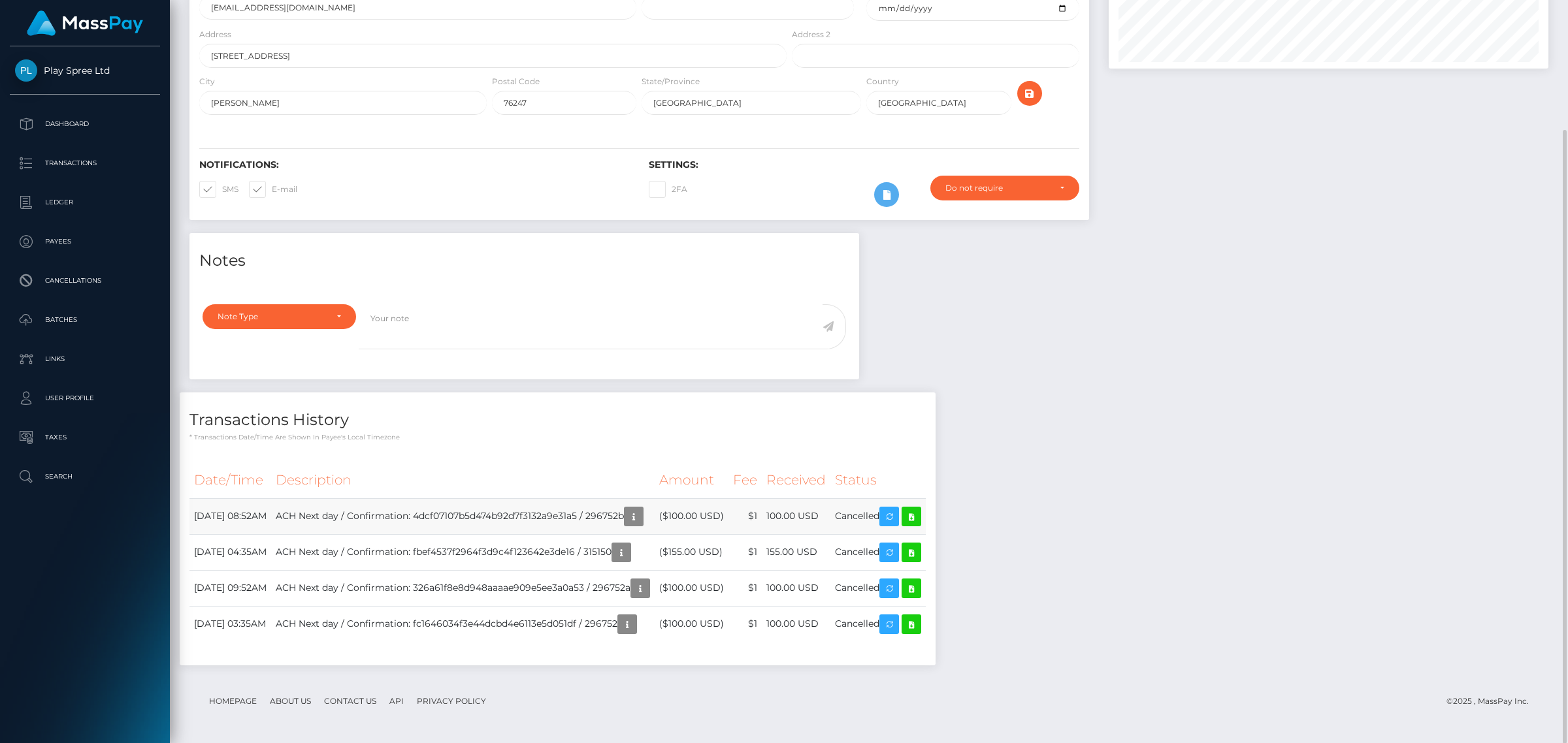
scroll to position [156, 439]
click at [249, 523] on td "August 5, 2025 08:52AM" at bounding box center [230, 516] width 81 height 36
click at [253, 516] on td "August 5, 2025 08:52AM" at bounding box center [230, 516] width 81 height 36
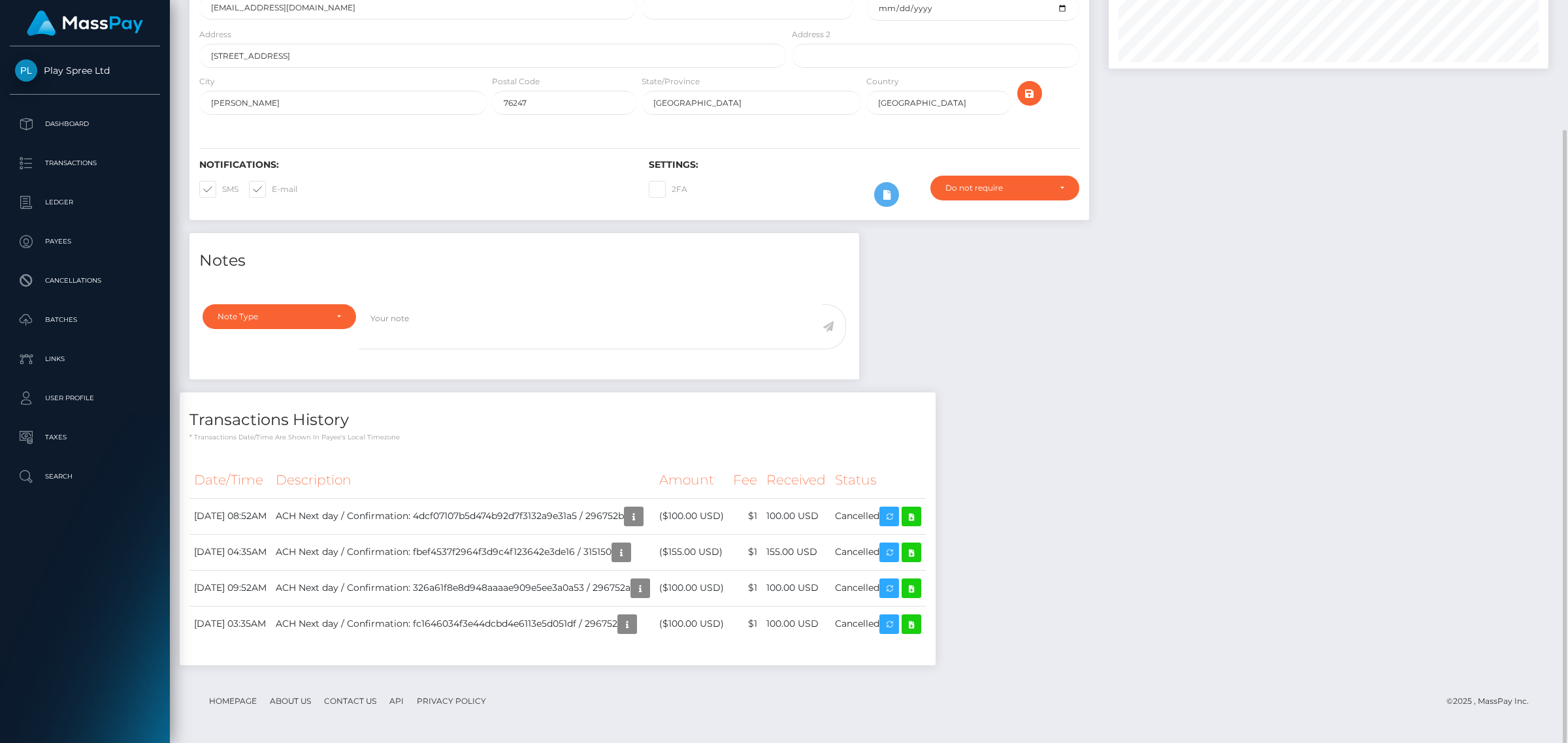
copy tr "August 5, 2025 08:52AM"
click at [1371, 448] on div "Notes Note Type Compliance Clear Compliance General Note Type" at bounding box center [868, 456] width 1378 height 445
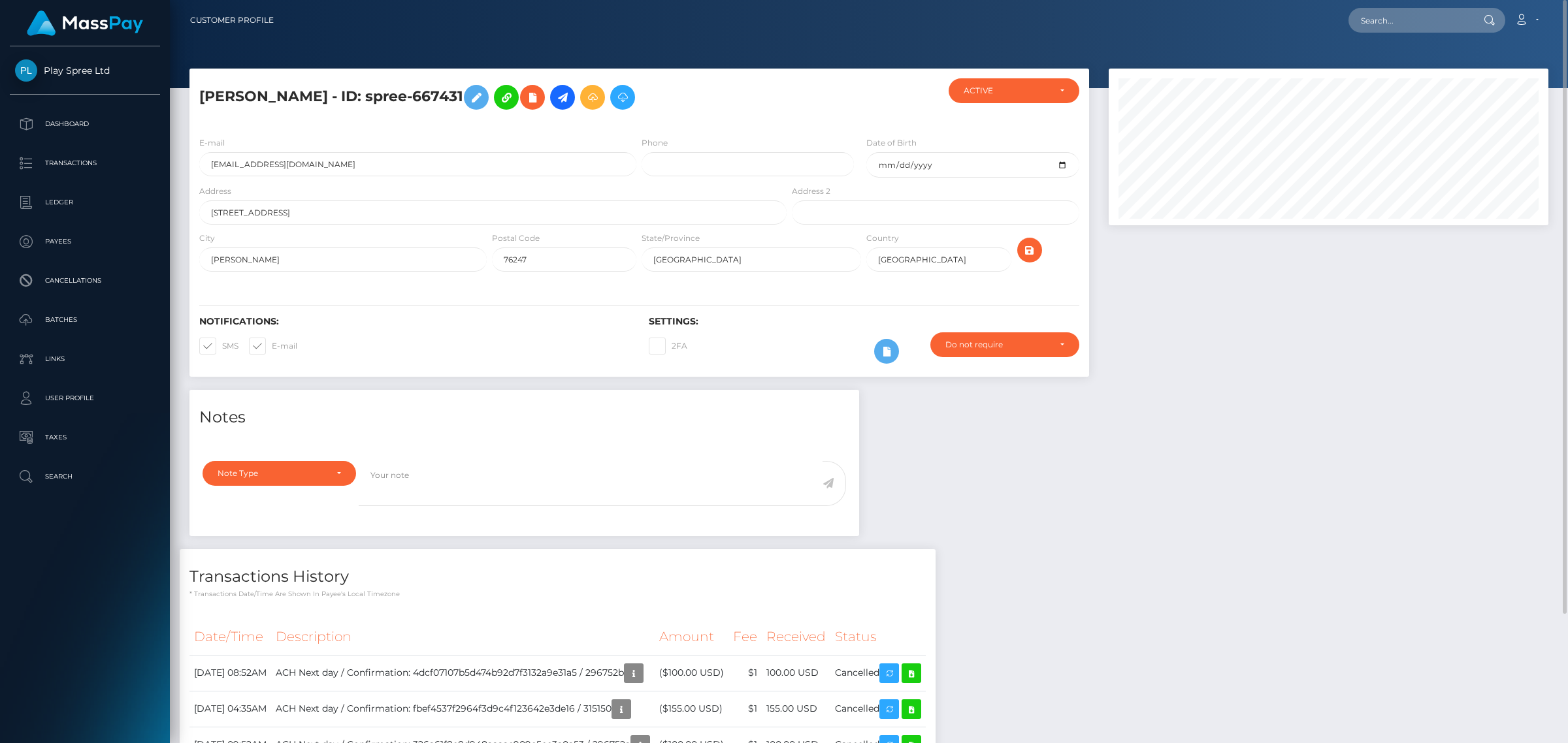
click at [1284, 396] on div "Notes Note Type Compliance Clear Compliance General Note Type" at bounding box center [868, 613] width 1378 height 445
click at [1374, 387] on div at bounding box center [1328, 229] width 459 height 321
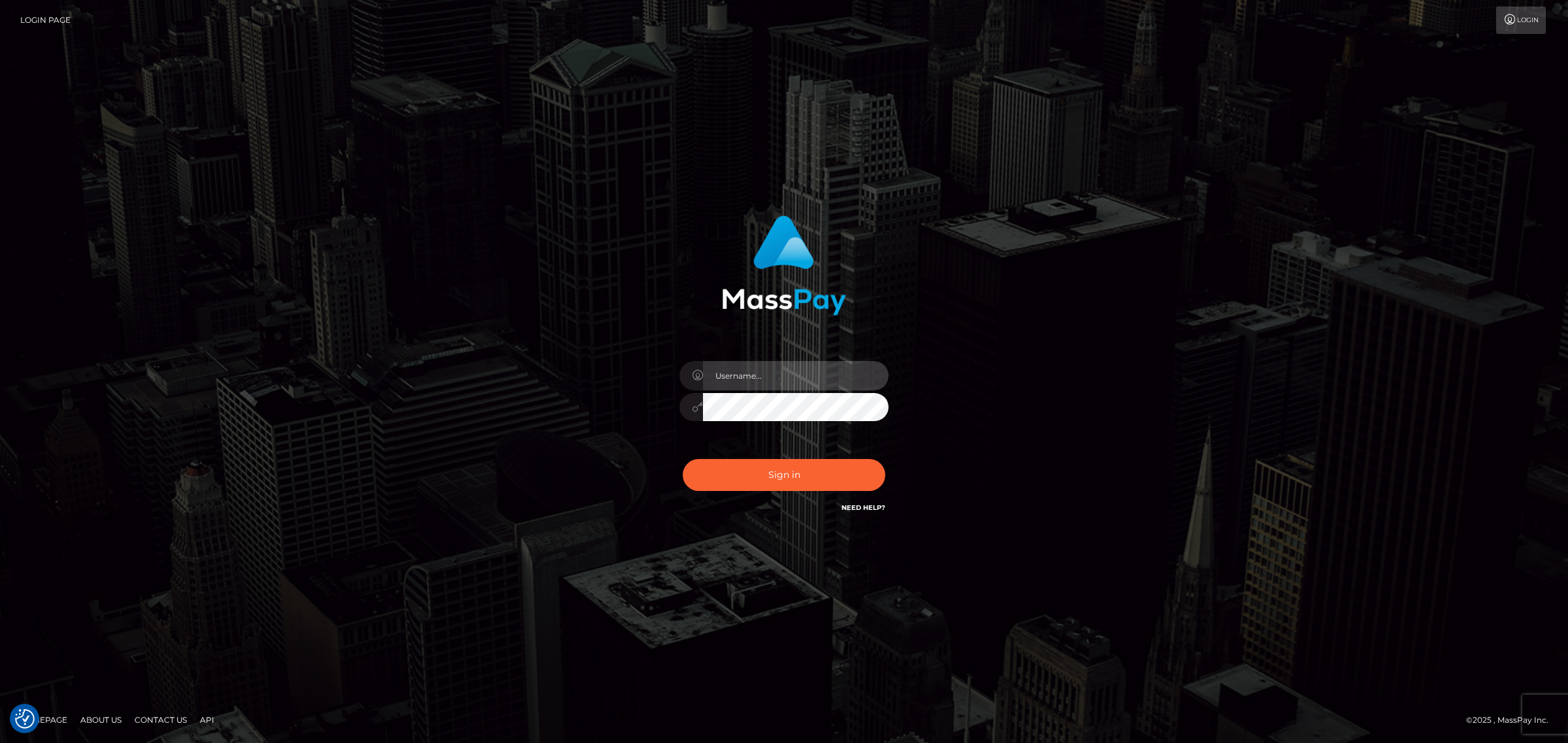
type input "[PERSON_NAME].Xcite"
drag, startPoint x: 1262, startPoint y: 619, endPoint x: 1112, endPoint y: 520, distance: 179.7
click at [1260, 618] on div "[PERSON_NAME].Xcite" at bounding box center [784, 371] width 1568 height 528
